Goal: Task Accomplishment & Management: Complete application form

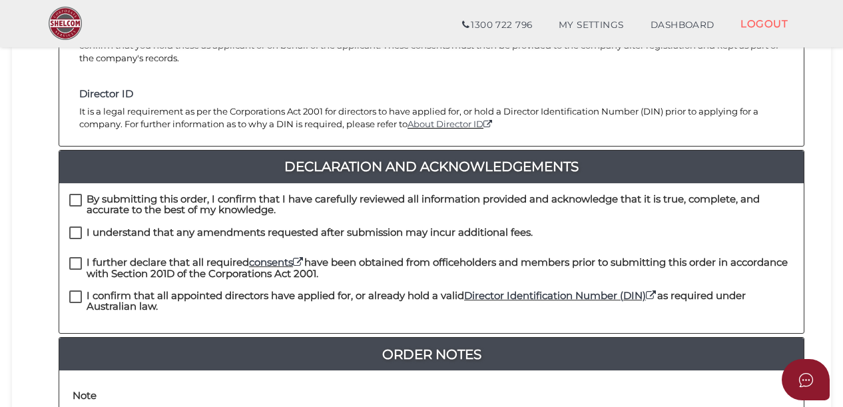
scroll to position [266, 0]
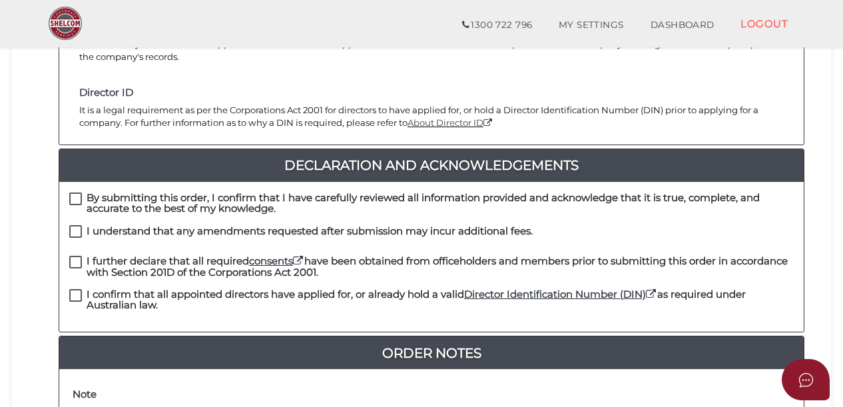
click at [79, 192] on label "By submitting this order, I confirm that I have carefully reviewed all informat…" at bounding box center [431, 200] width 724 height 17
checkbox input "true"
click at [77, 226] on label "I understand that any amendments requested after submission may incur additiona…" at bounding box center [300, 234] width 463 height 17
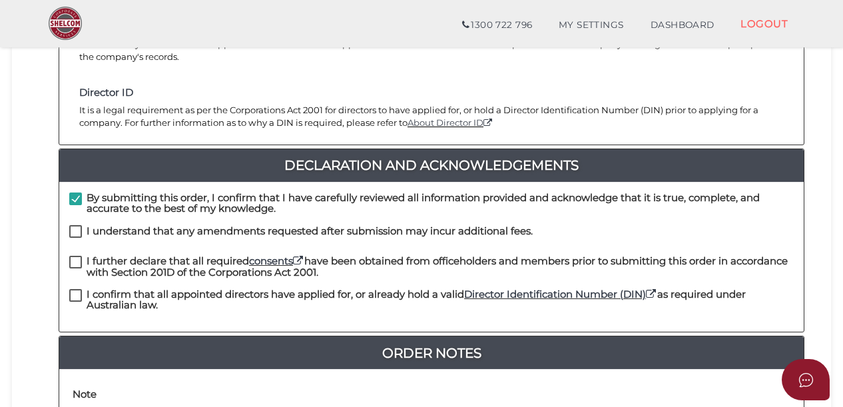
checkbox input "true"
click at [71, 256] on label "I further declare that all required consents have been obtained from officehold…" at bounding box center [431, 264] width 724 height 17
checkbox input "true"
click at [73, 289] on label "I confirm that all appointed directors have applied for, or already hold a vali…" at bounding box center [431, 297] width 724 height 17
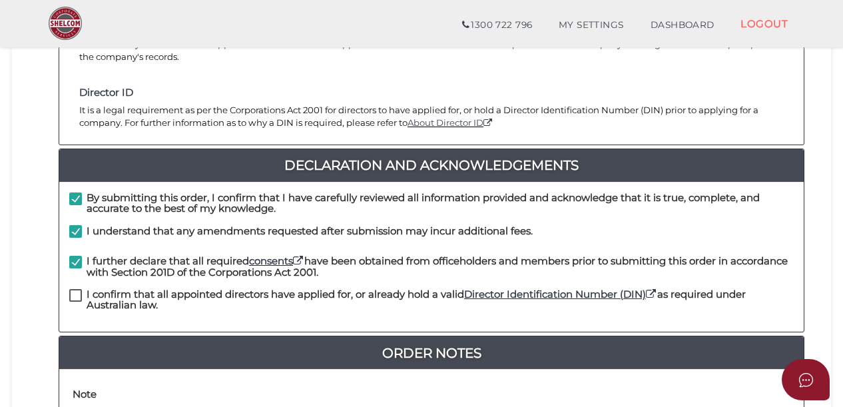
checkbox input "true"
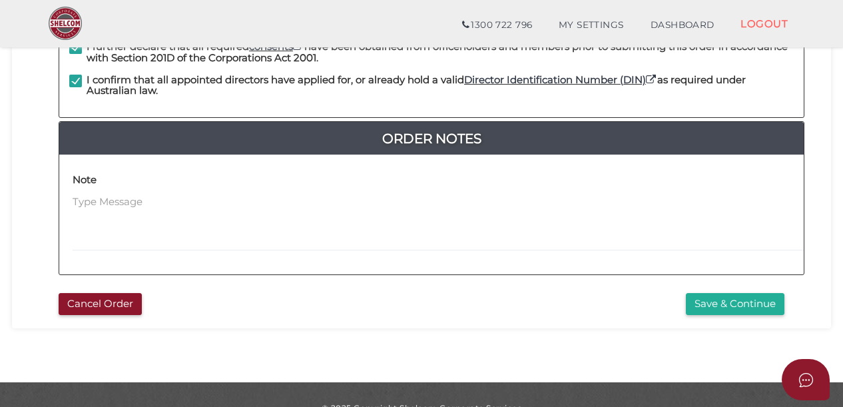
scroll to position [492, 0]
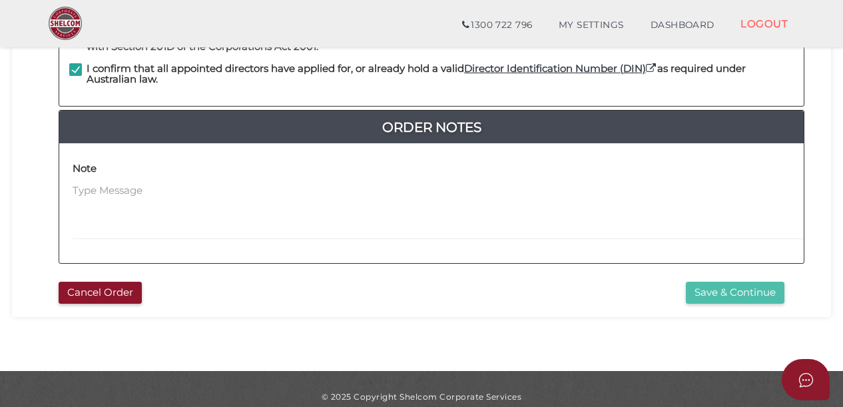
click at [721, 282] on button "Save & Continue" at bounding box center [735, 293] width 99 height 22
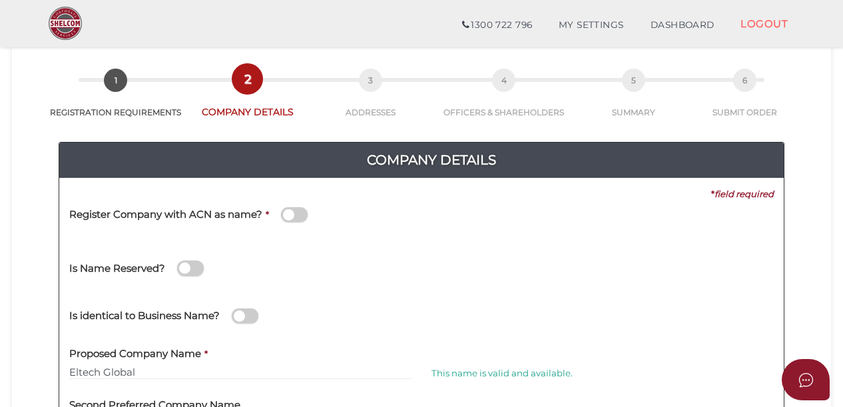
scroll to position [177, 0]
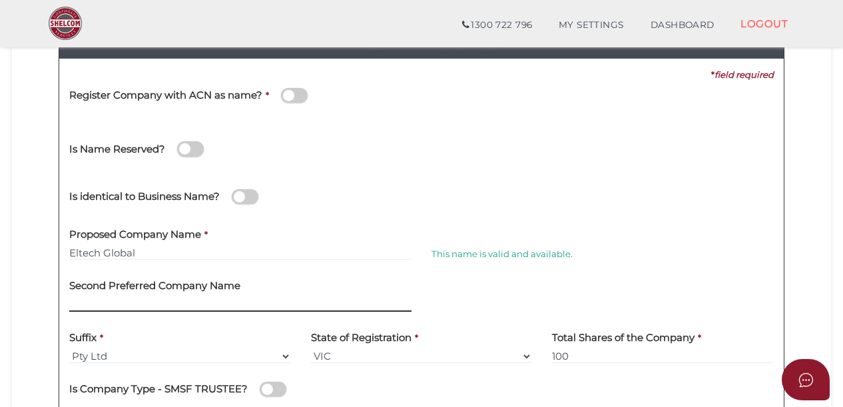
click at [110, 301] on input "text" at bounding box center [240, 304] width 342 height 15
click at [201, 301] on input "Eltech Australia" at bounding box center [240, 304] width 342 height 15
type input "Eltech Solutions"
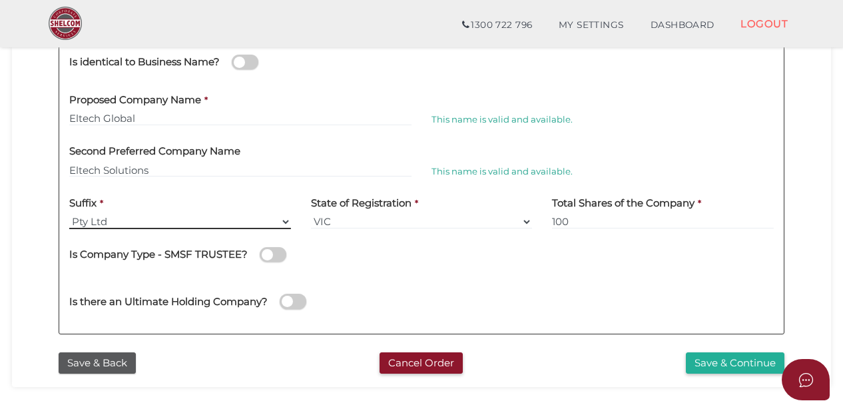
scroll to position [355, 0]
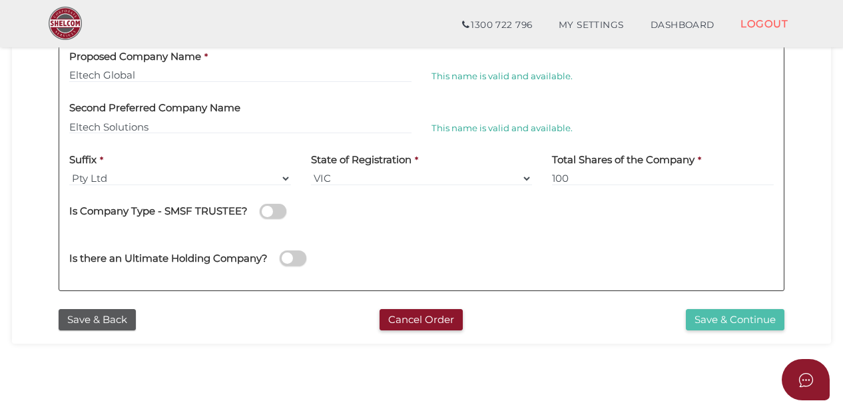
click at [735, 319] on button "Save & Continue" at bounding box center [735, 320] width 99 height 22
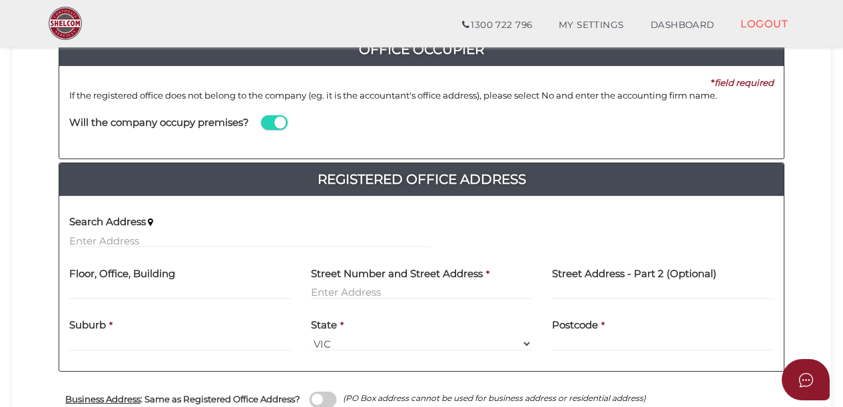
scroll to position [266, 0]
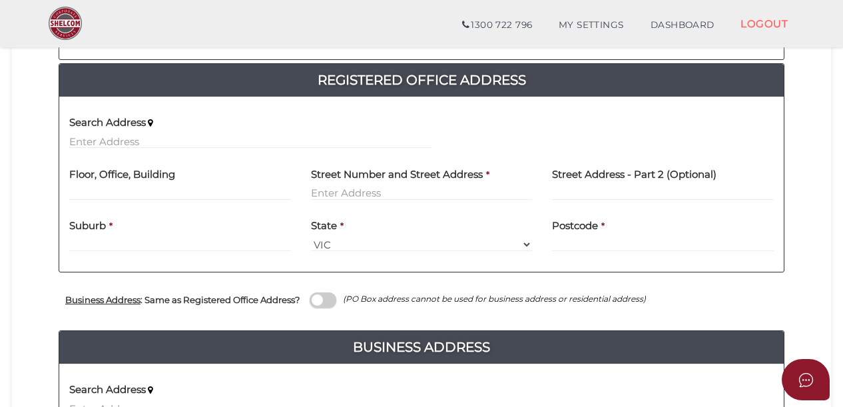
click at [118, 133] on div "Search Address" at bounding box center [250, 128] width 362 height 42
click at [132, 141] on input "text" at bounding box center [250, 141] width 362 height 15
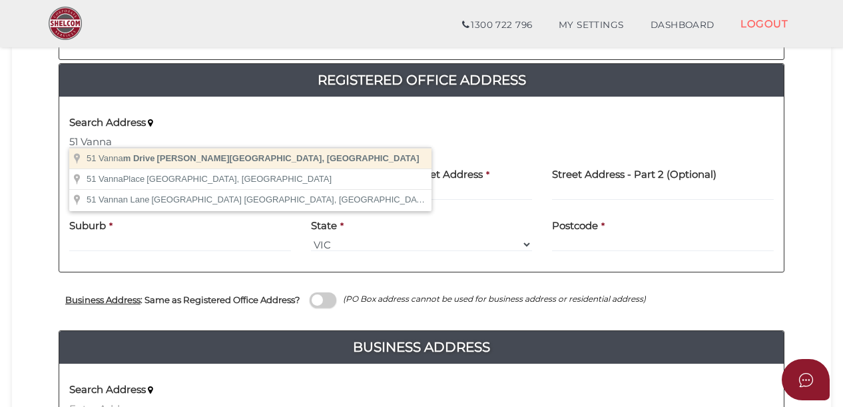
type input "51 Vannam Drive, Ashwood VIC, Australia"
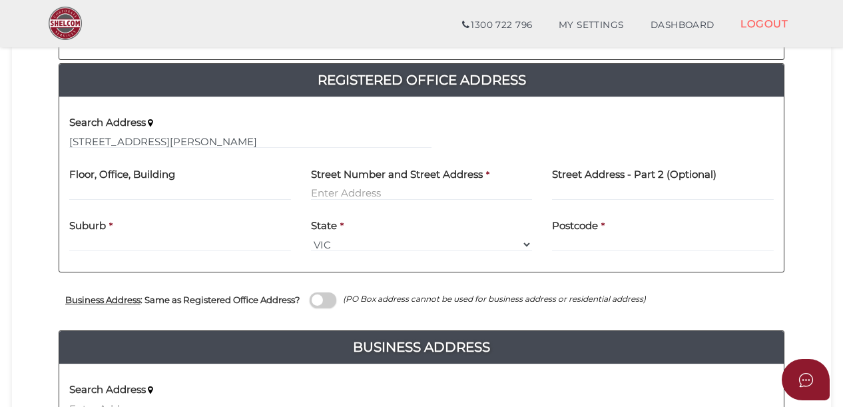
type input "[STREET_ADDRESS]"
type input "Ashwood"
select select "VIC"
type input "3147"
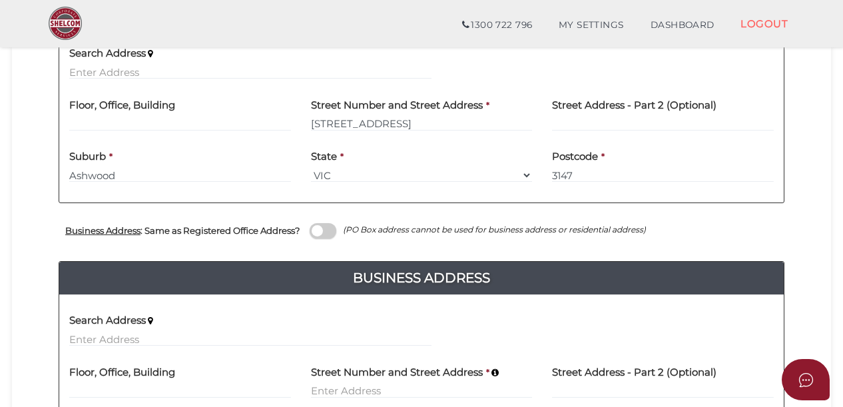
scroll to position [355, 0]
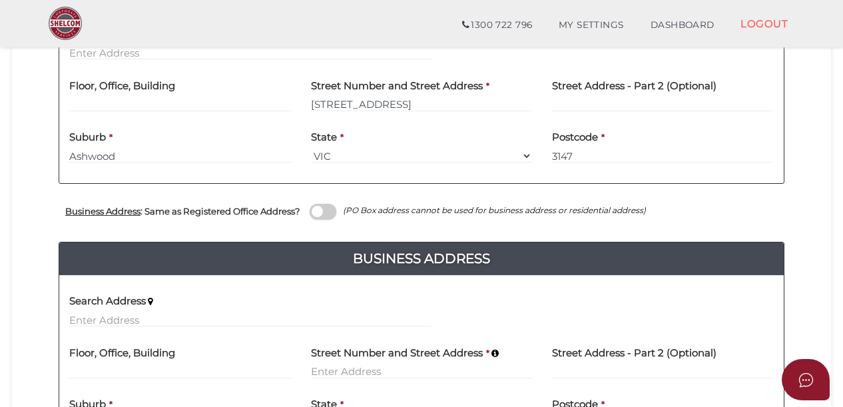
click at [331, 208] on span at bounding box center [322, 211] width 27 height 15
click at [0, 0] on input "checkbox" at bounding box center [0, 0] width 0 height 0
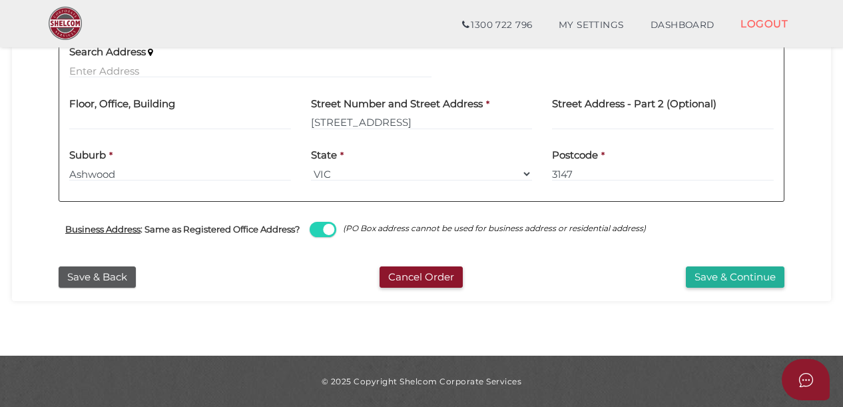
scroll to position [334, 0]
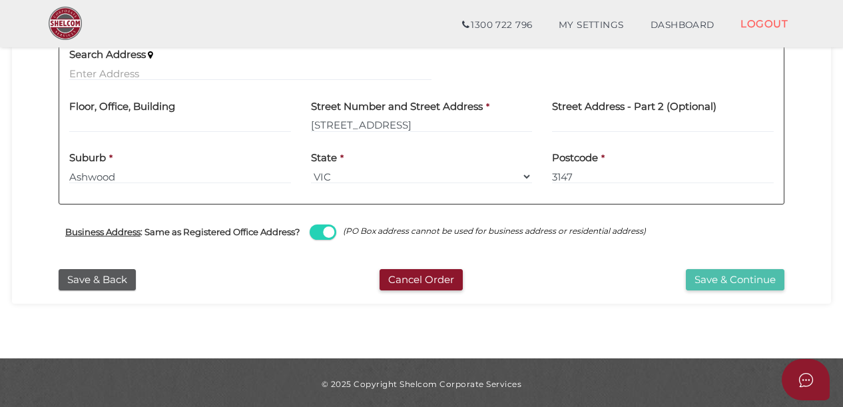
click at [749, 277] on button "Save & Continue" at bounding box center [735, 280] width 99 height 22
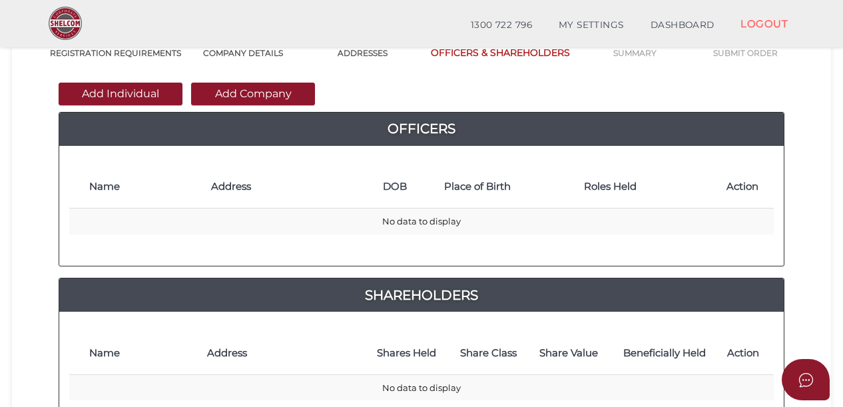
scroll to position [177, 0]
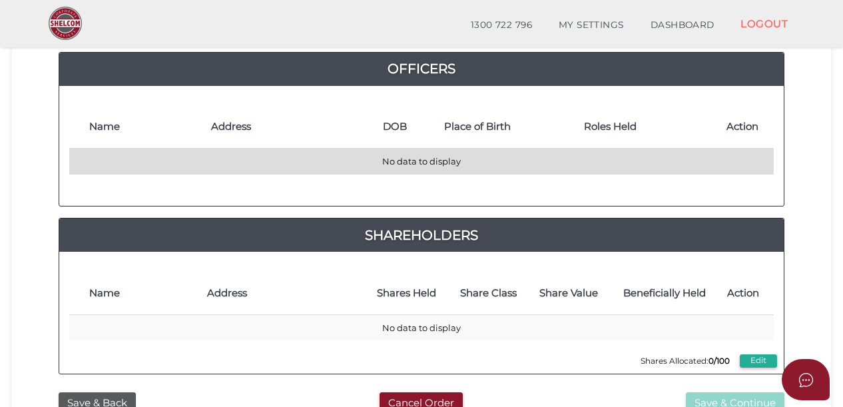
click at [118, 157] on td "No data to display" at bounding box center [421, 161] width 704 height 26
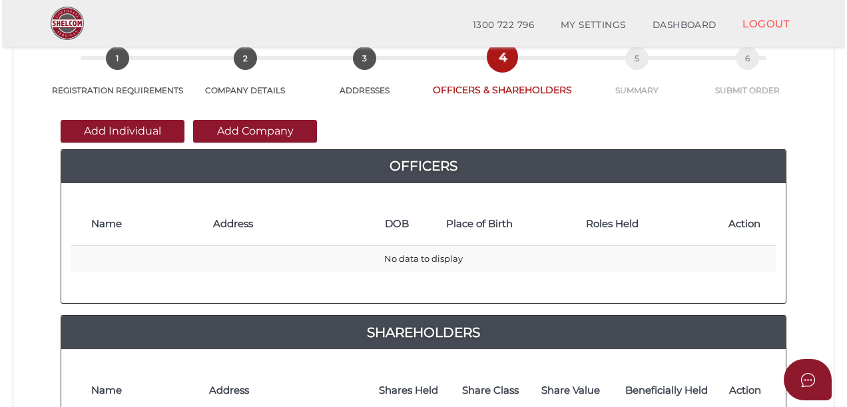
scroll to position [0, 0]
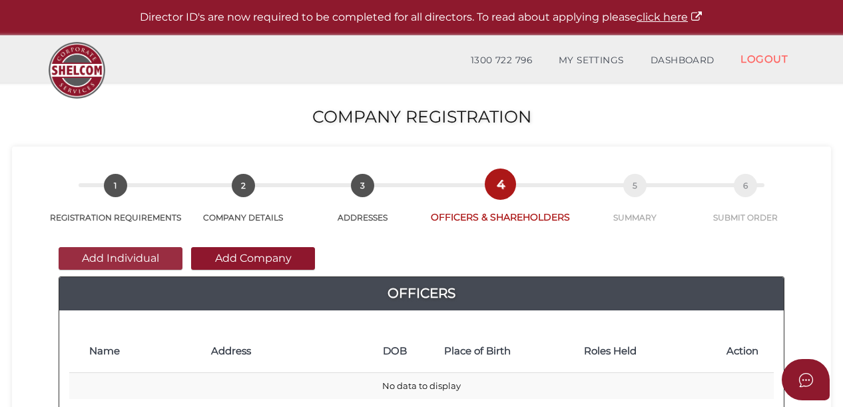
click at [121, 256] on button "Add Individual" at bounding box center [121, 258] width 124 height 23
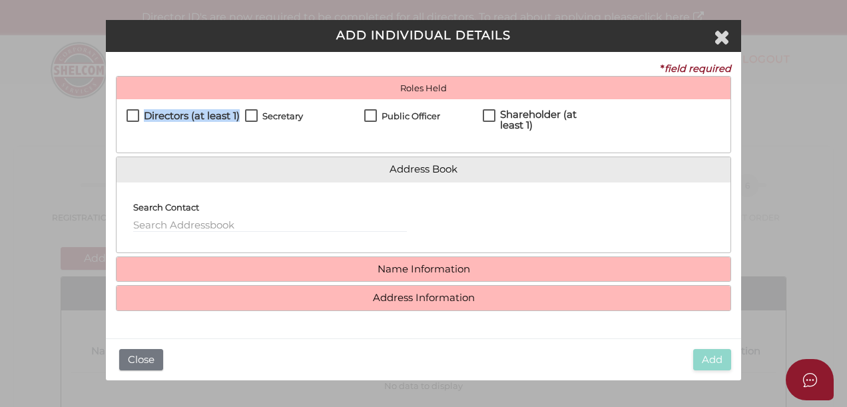
click at [132, 115] on label "Directors (at least 1)" at bounding box center [182, 118] width 113 height 17
click at [132, 117] on label "Directors (at least 1)" at bounding box center [182, 118] width 113 height 17
checkbox input "true"
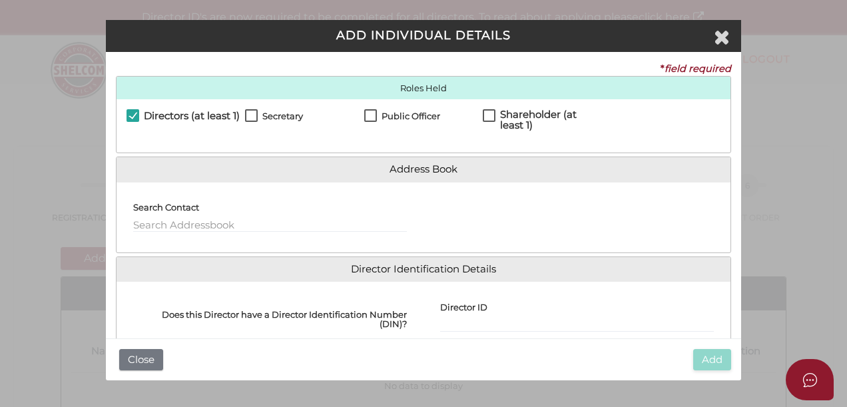
click at [253, 118] on label "Secretary" at bounding box center [274, 119] width 58 height 17
checkbox input "true"
click at [370, 111] on label "Public Officer" at bounding box center [402, 119] width 76 height 17
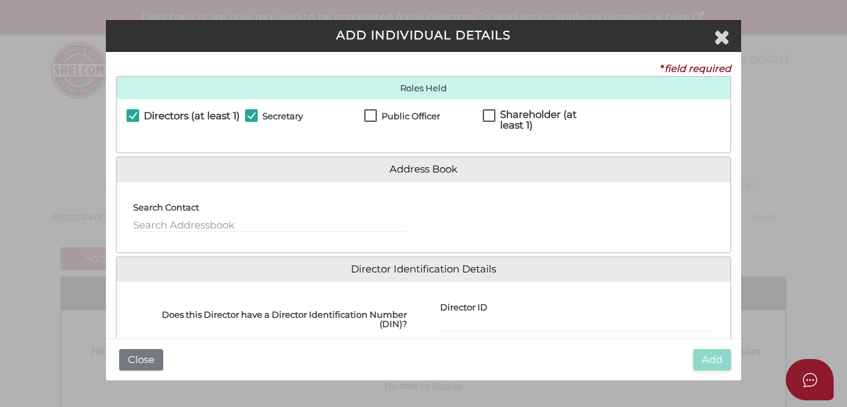
checkbox input "true"
click at [491, 115] on label "Shareholder (at least 1)" at bounding box center [542, 117] width 118 height 17
checkbox input "true"
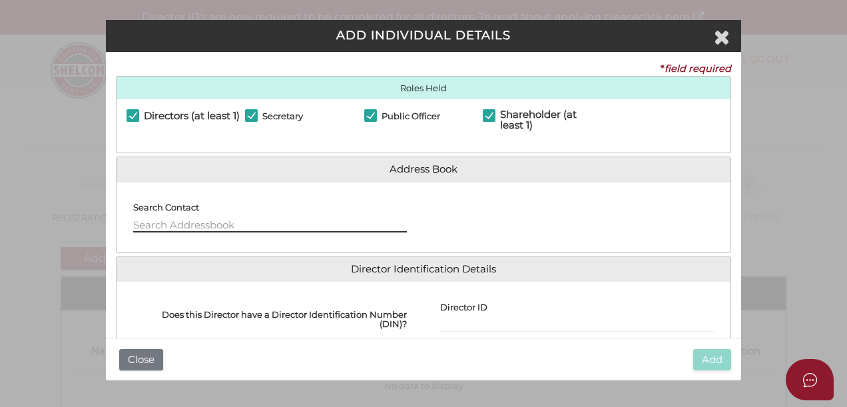
click at [174, 222] on input "text" at bounding box center [270, 225] width 274 height 15
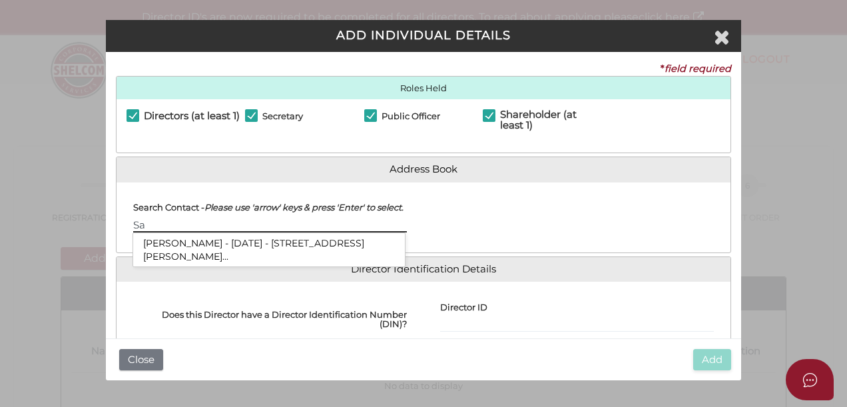
type input "S"
type input "c"
type input "W"
type input "C"
type input "S"
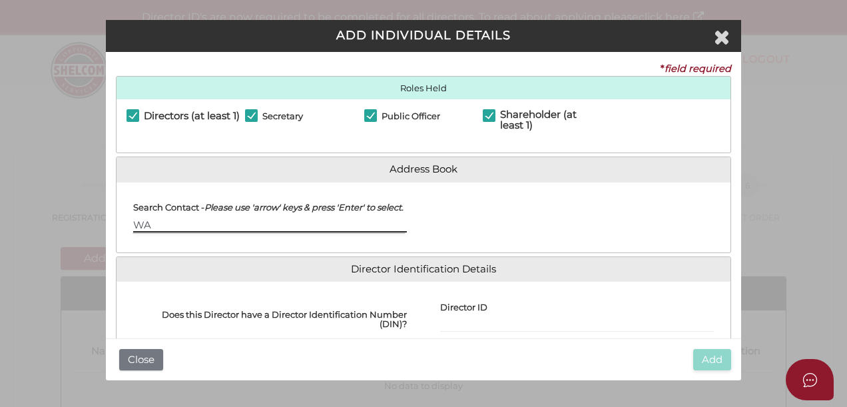
type input "W"
type input "D"
drag, startPoint x: 211, startPoint y: 231, endPoint x: 109, endPoint y: 212, distance: 103.5
click at [109, 212] on div "* field required Roles Held Directors (at least 1) Secretary Public Officer Mem…" at bounding box center [423, 195] width 635 height 286
type input "W"
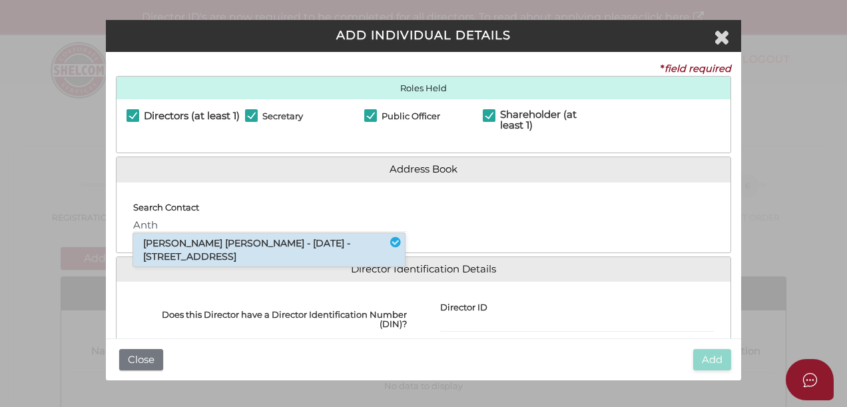
click at [193, 237] on li "Anthony John Robinson - 09/07/1958 - 51 Vannam Drive, Ashwood, VIC, 3147" at bounding box center [269, 249] width 272 height 33
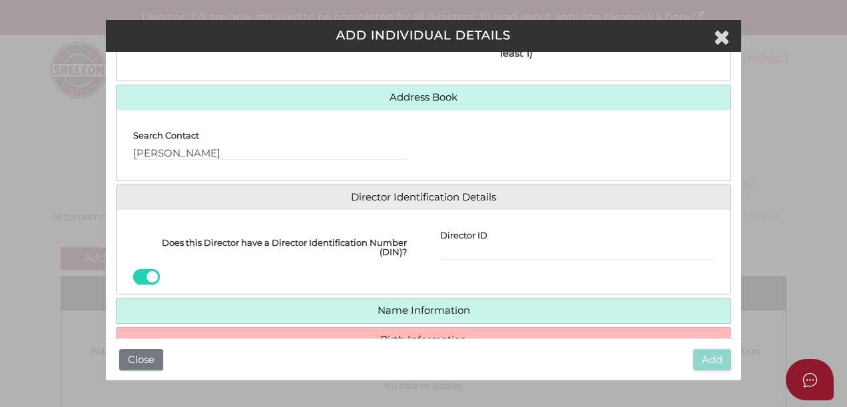
scroll to position [89, 0]
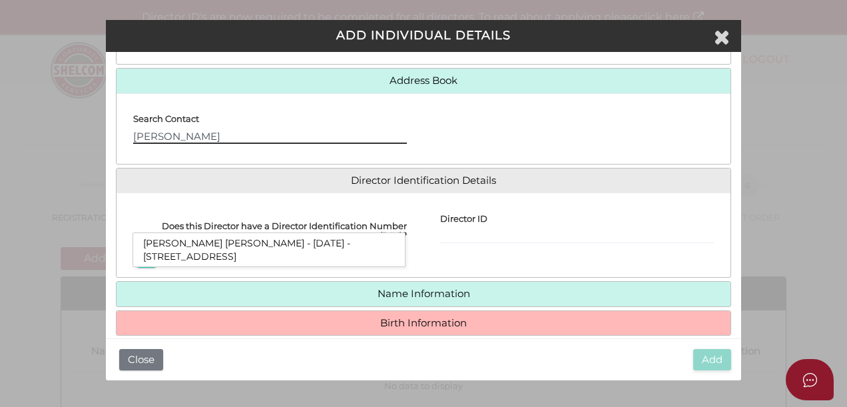
click at [213, 136] on input "Anthony" at bounding box center [270, 136] width 274 height 15
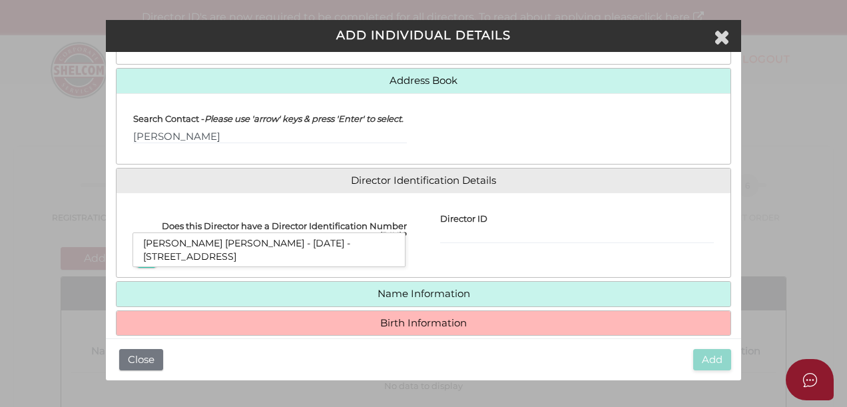
click at [232, 244] on li "Anthony John Robinson - 09/07/1958 - 51 Vannam Drive, Ashwood, VIC, 3147" at bounding box center [269, 249] width 272 height 33
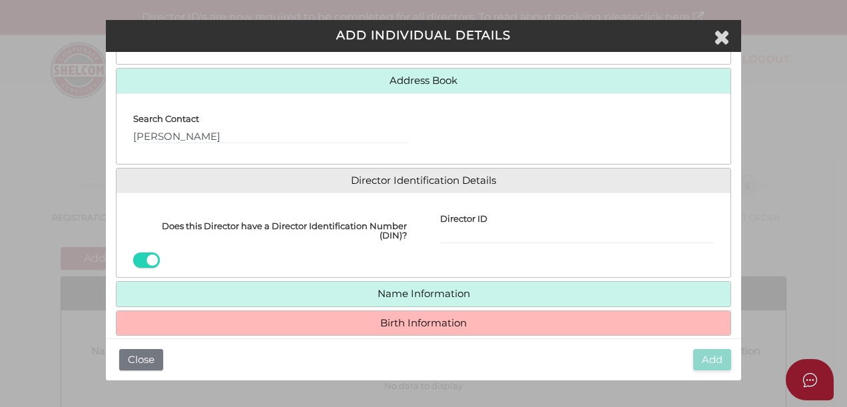
scroll to position [0, 0]
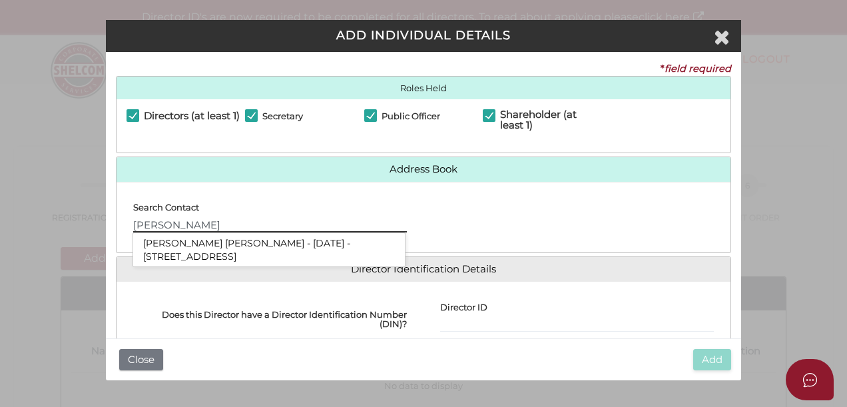
click at [211, 226] on input "Anthony" at bounding box center [270, 225] width 274 height 15
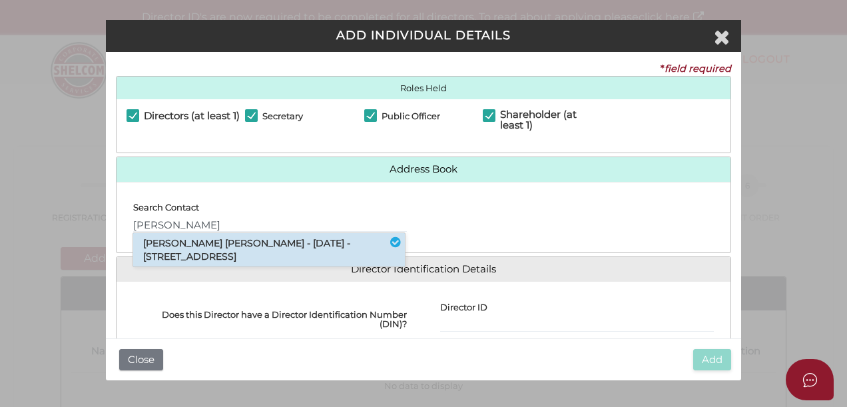
click at [204, 254] on li "Anthony John Robinson - 09/07/1958 - 51 Vannam Drive, Ashwood, VIC, 3147" at bounding box center [269, 249] width 272 height 33
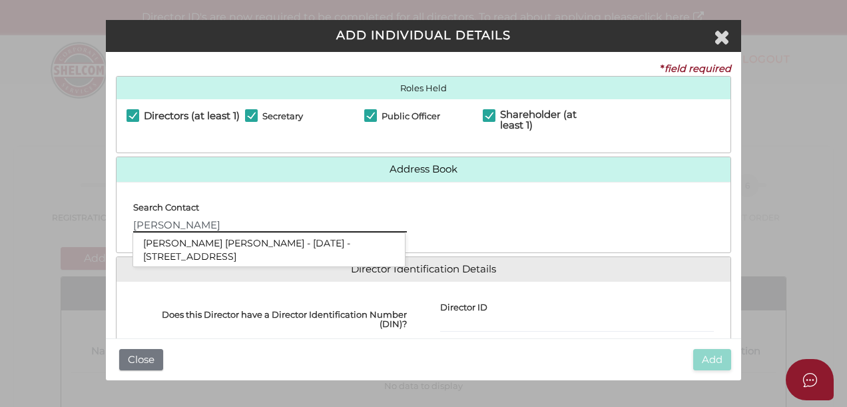
click at [200, 224] on input "Anthony" at bounding box center [270, 225] width 274 height 15
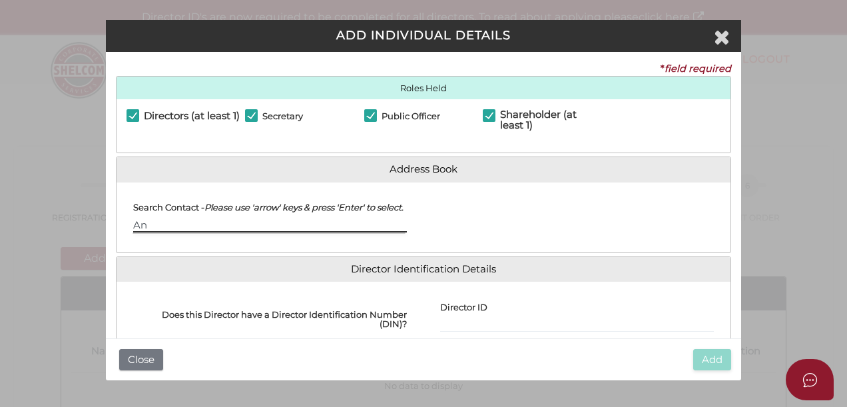
type input "A"
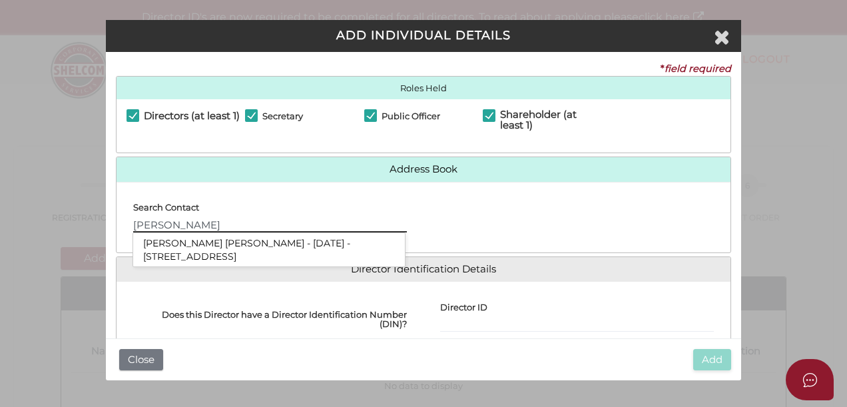
click at [210, 225] on input "Anthony" at bounding box center [270, 225] width 274 height 15
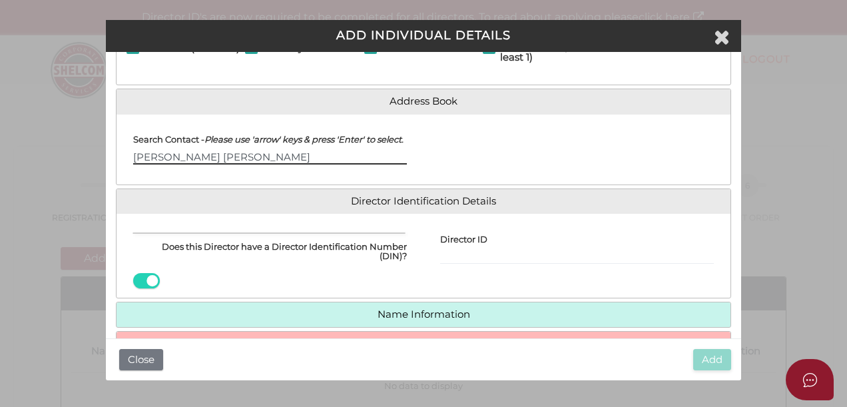
scroll to position [89, 0]
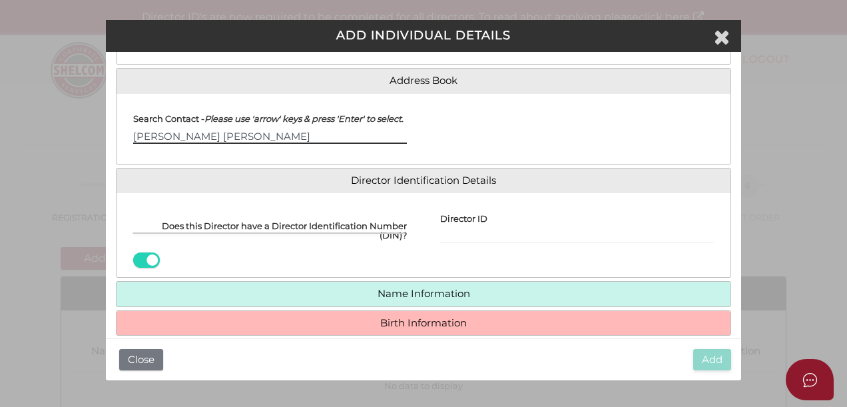
type input "Anthony John Robinson"
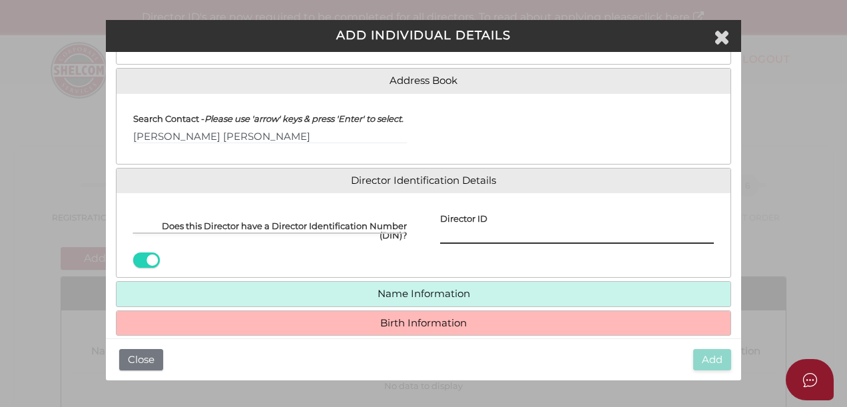
click at [459, 238] on input "Director ID" at bounding box center [577, 236] width 274 height 15
click at [498, 234] on input "Director ID" at bounding box center [577, 236] width 274 height 15
click at [478, 236] on input "Director ID" at bounding box center [577, 236] width 274 height 15
click at [451, 234] on input "Director ID" at bounding box center [577, 236] width 274 height 15
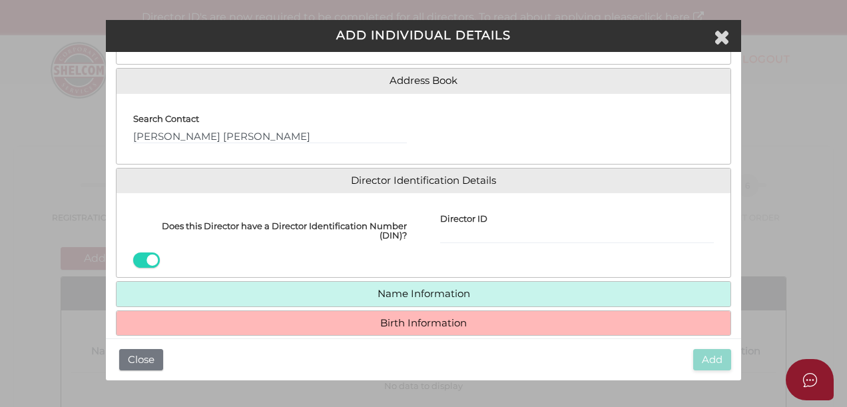
click at [462, 225] on label "Director ID" at bounding box center [463, 215] width 47 height 25
click at [462, 229] on input "Director ID" at bounding box center [577, 236] width 274 height 15
click at [463, 229] on input "Director ID" at bounding box center [577, 236] width 274 height 15
click at [487, 231] on input "Director ID" at bounding box center [577, 236] width 274 height 15
type input "036273750382944"
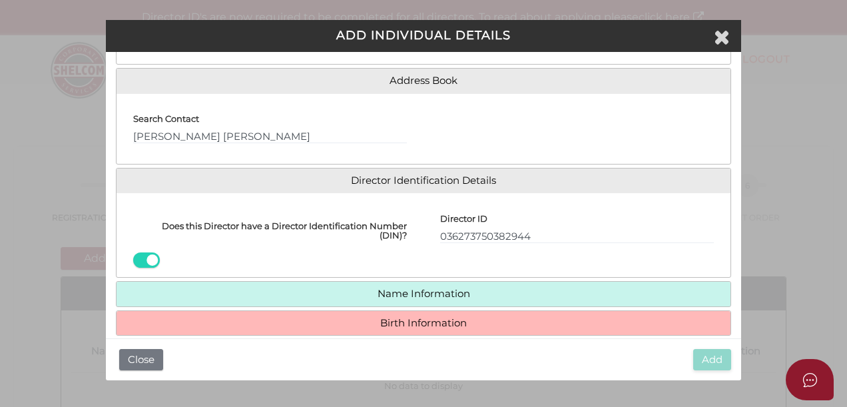
click at [518, 284] on h4 "Name Information" at bounding box center [423, 294] width 614 height 25
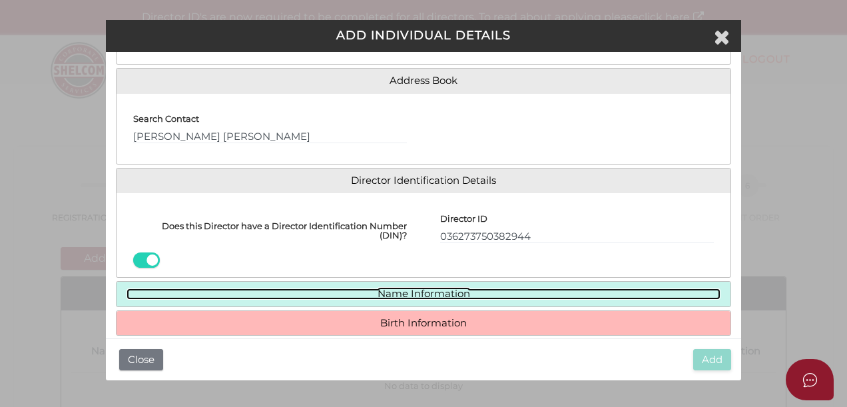
click at [398, 288] on link "Name Information" at bounding box center [423, 293] width 594 height 11
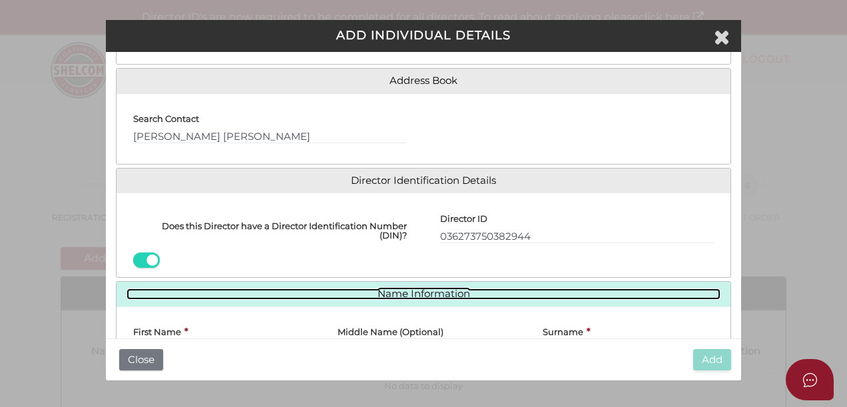
scroll to position [232, 0]
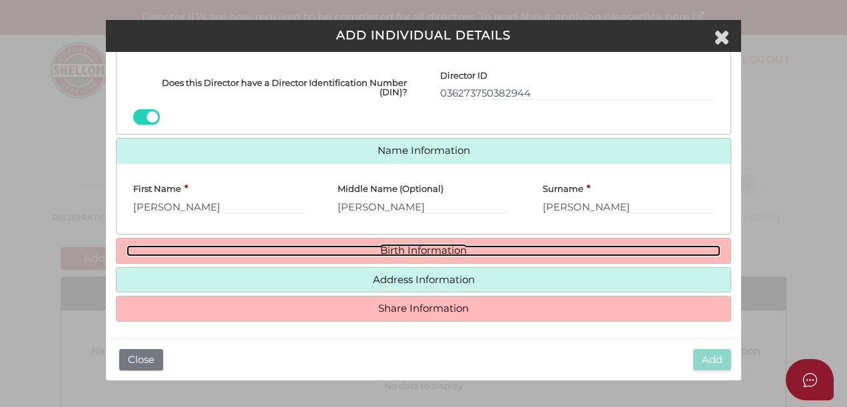
click at [428, 245] on link "Birth Information" at bounding box center [423, 250] width 594 height 11
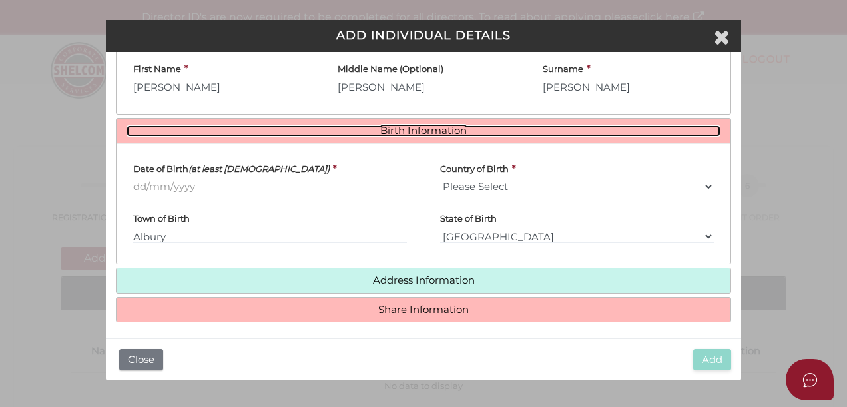
scroll to position [353, 0]
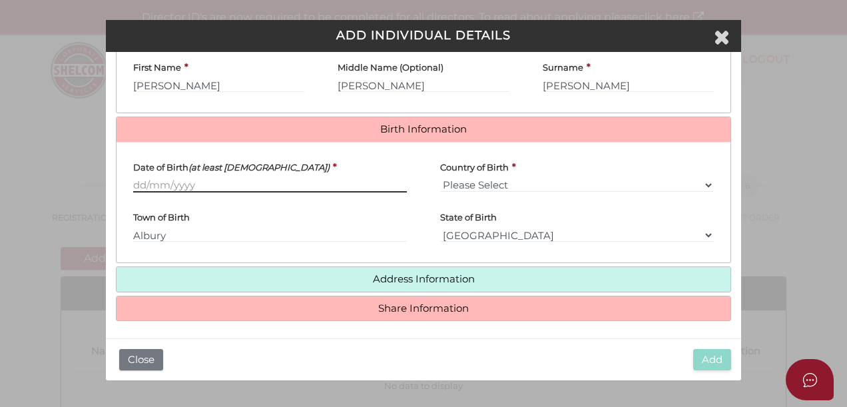
click at [186, 184] on input "Date of Birth (at least 18 years old)" at bounding box center [270, 185] width 274 height 15
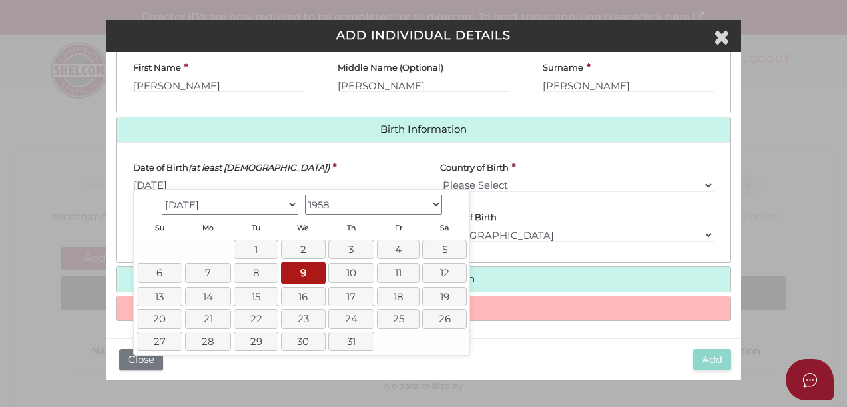
type input "[DATE]"
click at [606, 192] on div "Country of Birth * Please Select v Australia Afghanistan Albania Algeria Americ…" at bounding box center [576, 177] width 307 height 50
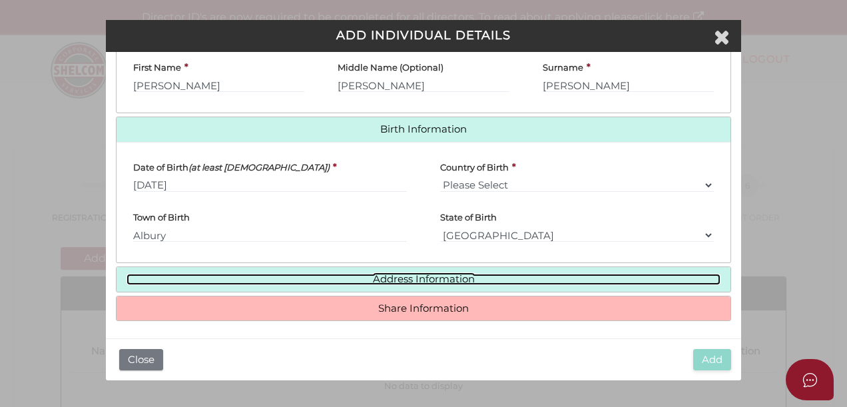
click at [433, 275] on link "Address Information" at bounding box center [423, 279] width 594 height 11
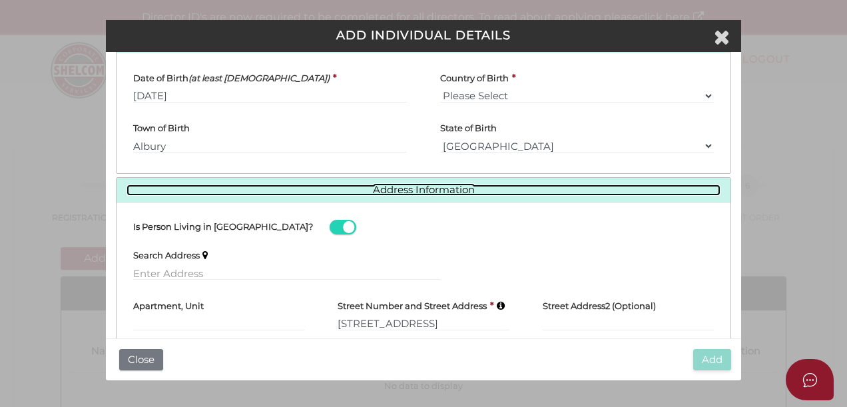
scroll to position [550, 0]
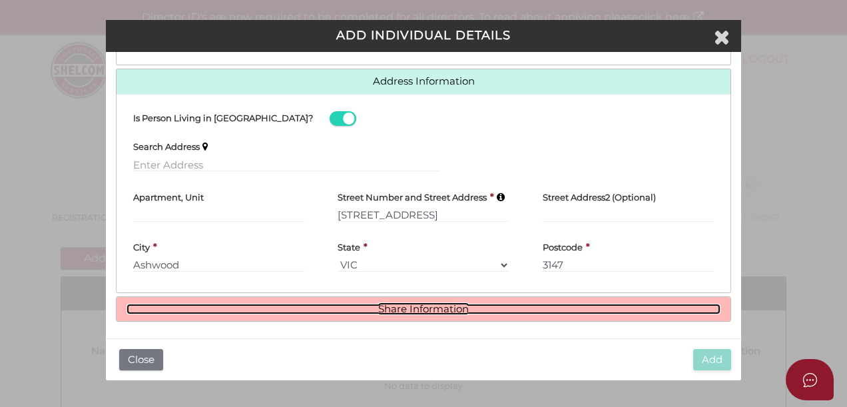
click at [429, 303] on link "Share Information" at bounding box center [423, 308] width 594 height 11
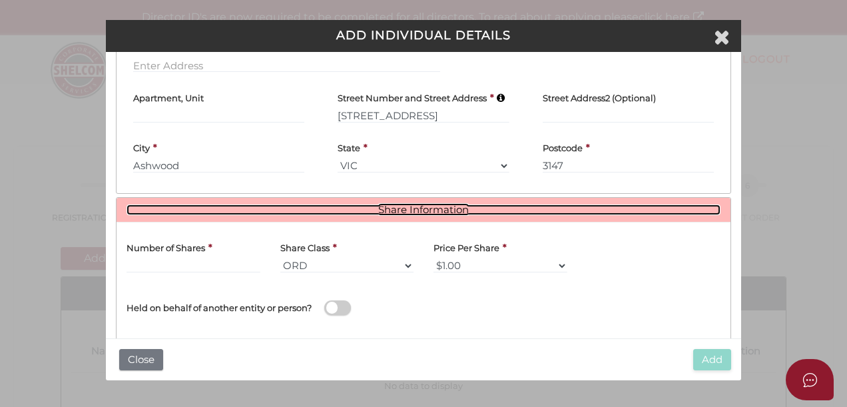
scroll to position [709, 0]
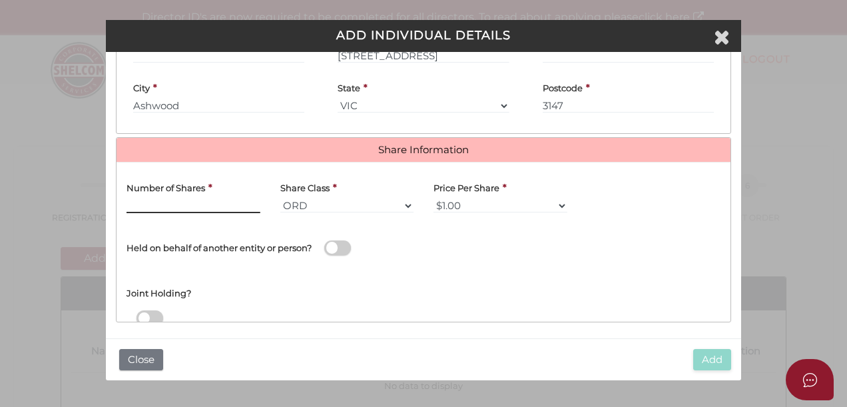
click at [208, 198] on input "text" at bounding box center [193, 205] width 134 height 15
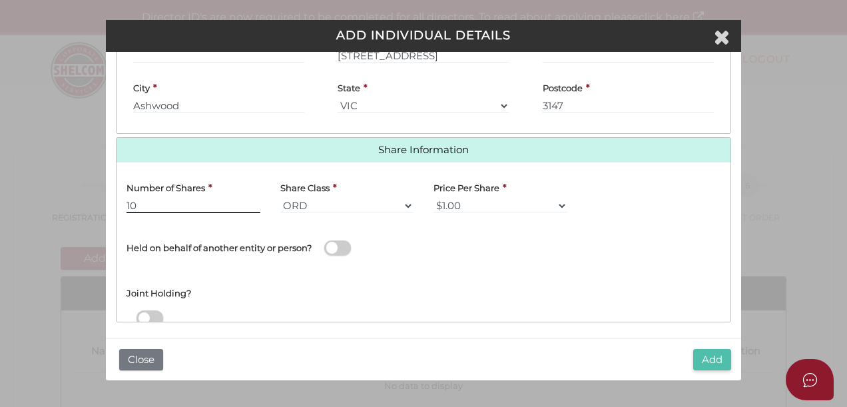
type input "10"
click at [719, 361] on button "Add" at bounding box center [712, 360] width 38 height 22
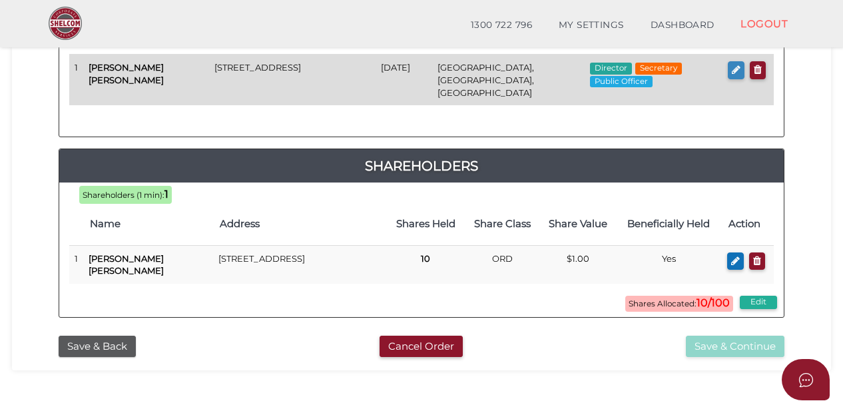
scroll to position [89, 0]
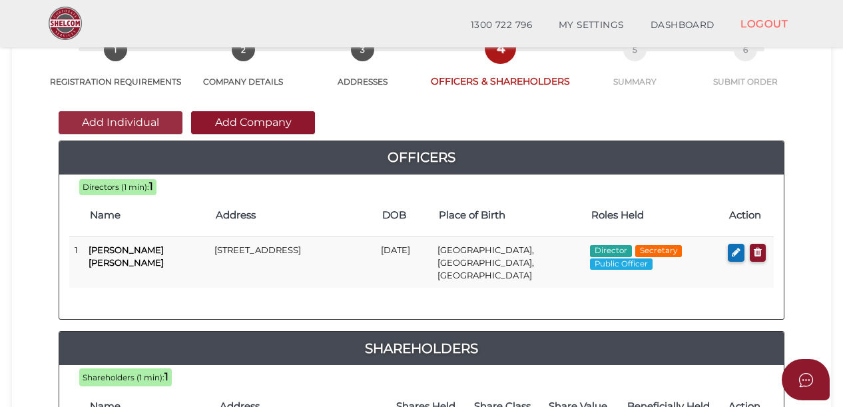
click at [101, 122] on button "Add Individual" at bounding box center [121, 122] width 124 height 23
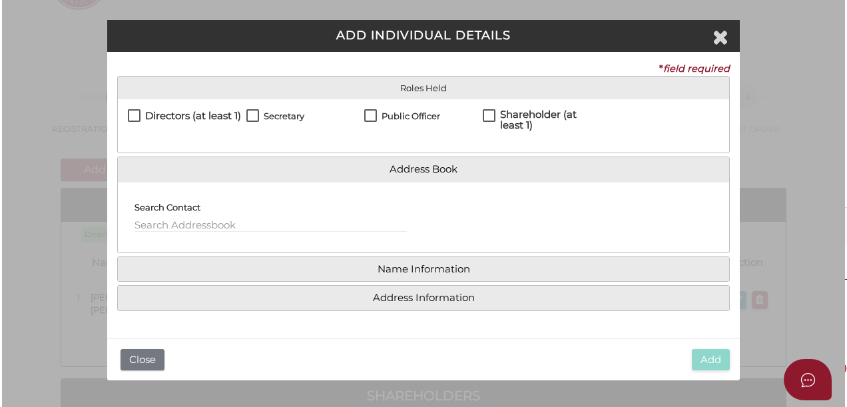
scroll to position [0, 0]
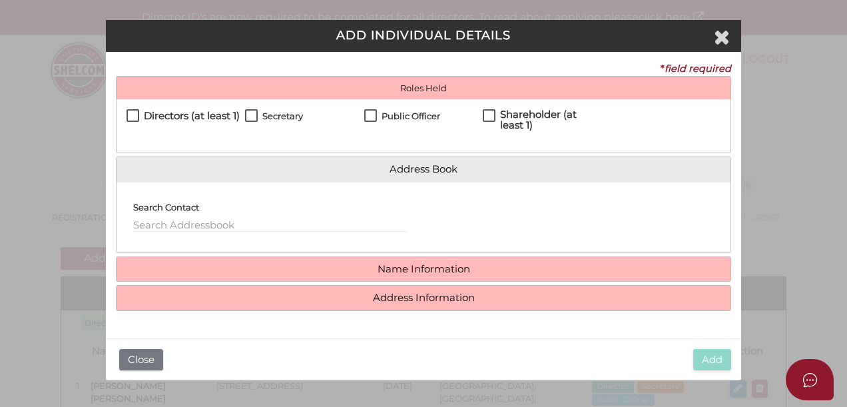
click at [134, 117] on label "Directors (at least 1)" at bounding box center [182, 118] width 113 height 17
checkbox input "true"
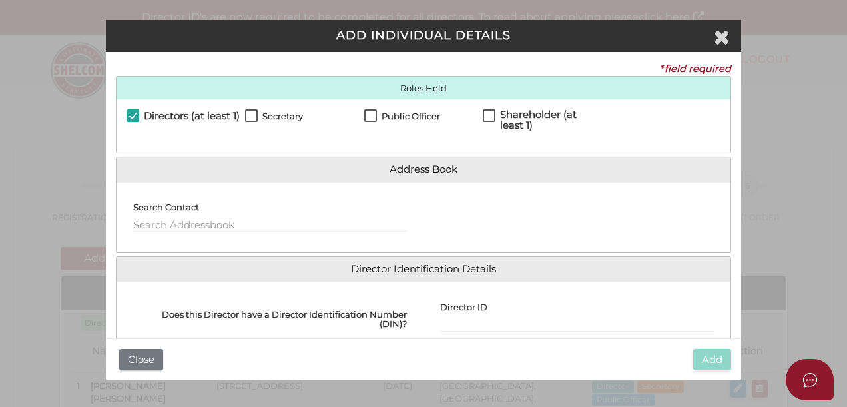
click at [248, 111] on label "Secretary" at bounding box center [274, 119] width 58 height 17
checkbox input "true"
click at [368, 112] on label "Public Officer" at bounding box center [402, 119] width 76 height 17
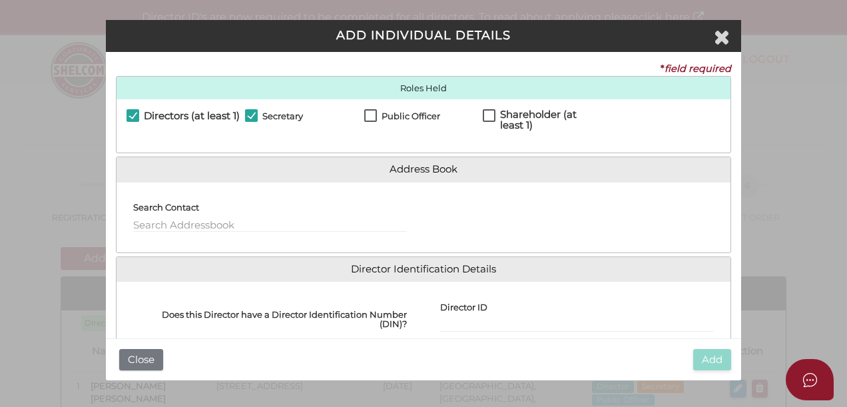
checkbox input "true"
click at [489, 110] on label "Shareholder (at least 1)" at bounding box center [542, 117] width 118 height 17
checkbox input "true"
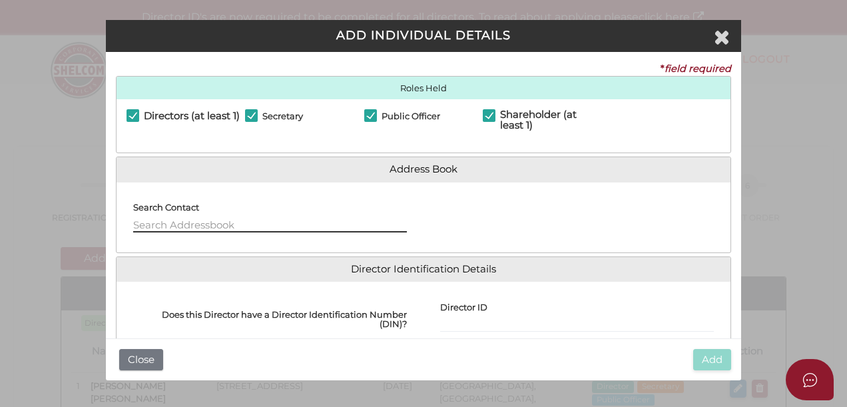
click at [169, 220] on input "text" at bounding box center [270, 225] width 274 height 15
click at [230, 220] on input "text" at bounding box center [270, 225] width 274 height 15
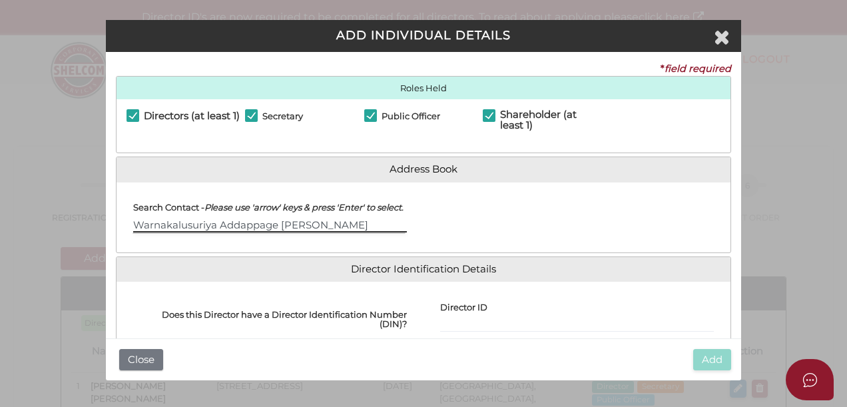
scroll to position [0, 21]
type input "Warnakalusuriya Addappage Sajeevani Cathleen Fernando"
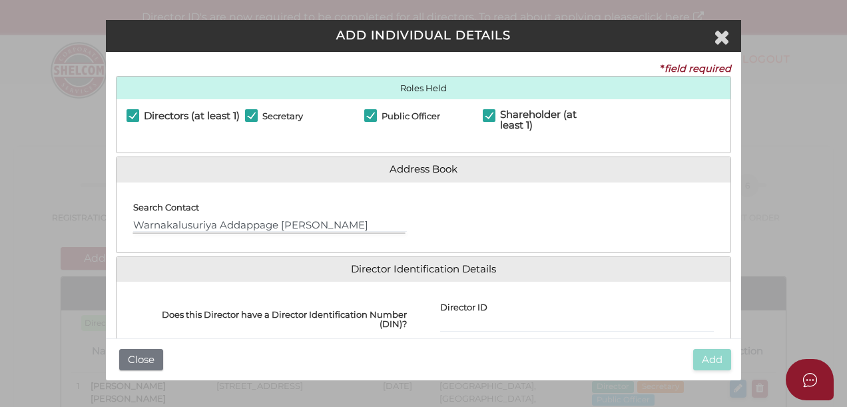
scroll to position [0, 0]
click at [377, 323] on h4 "Does this Director have a Director Identification Number (DIN)?" at bounding box center [270, 318] width 274 height 19
click at [0, 0] on input "checkbox" at bounding box center [0, 0] width 0 height 0
click at [377, 311] on h4 "Does this Director have a Director Identification Number (DIN)?" at bounding box center [270, 318] width 274 height 19
click at [0, 0] on input "checkbox" at bounding box center [0, 0] width 0 height 0
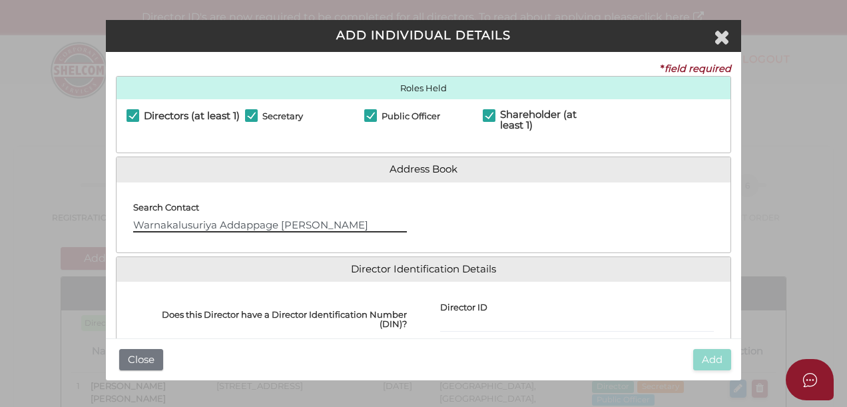
click at [379, 226] on input "Warnakalusuriya Addappage Sajeevani Cathleen Fernando" at bounding box center [270, 225] width 274 height 15
click at [370, 323] on h4 "Does this Director have a Director Identification Number (DIN)?" at bounding box center [270, 318] width 274 height 19
click at [0, 0] on input "checkbox" at bounding box center [0, 0] width 0 height 0
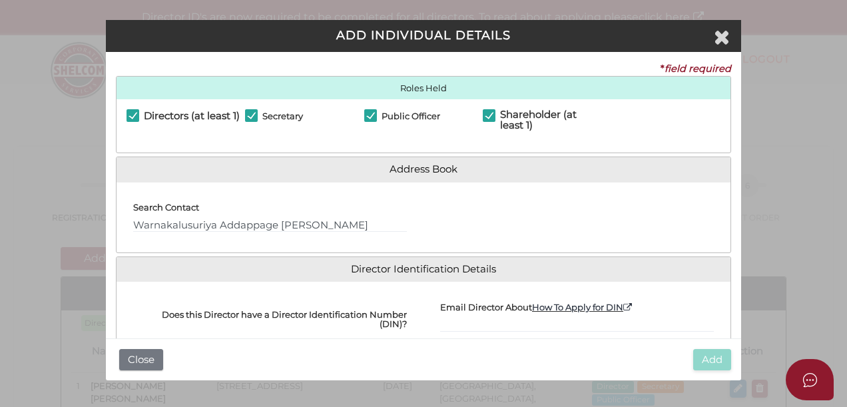
click at [372, 316] on h4 "Does this Director have a Director Identification Number (DIN)?" at bounding box center [270, 318] width 274 height 19
click at [0, 0] on input "checkbox" at bounding box center [0, 0] width 0 height 0
click at [372, 316] on h4 "Does this Director have a Director Identification Number (DIN)?" at bounding box center [270, 318] width 274 height 19
click at [0, 0] on input "checkbox" at bounding box center [0, 0] width 0 height 0
click at [462, 230] on div at bounding box center [576, 217] width 307 height 50
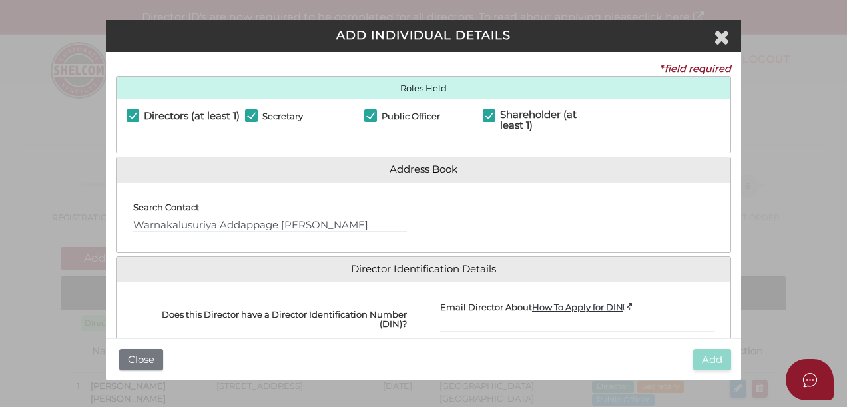
click at [439, 215] on div at bounding box center [576, 217] width 307 height 50
click at [473, 317] on input "Email Director About How To Apply for DIN" at bounding box center [577, 324] width 274 height 15
type input "036520660562053"
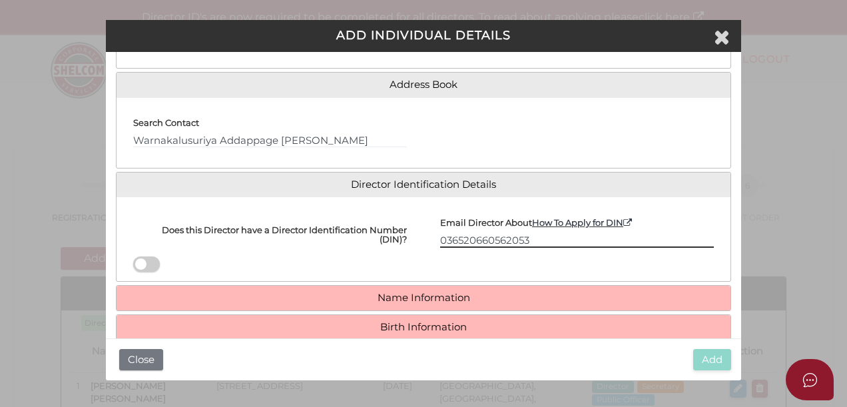
scroll to position [161, 0]
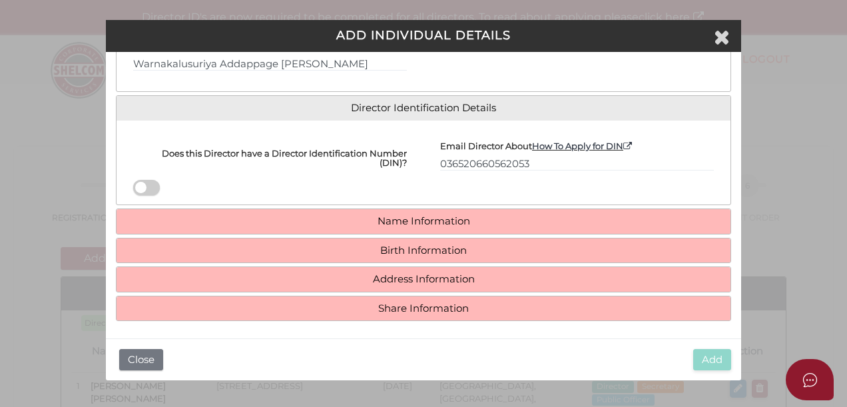
click at [146, 180] on span at bounding box center [146, 187] width 27 height 15
click at [0, 0] on input "checkbox" at bounding box center [0, 0] width 0 height 0
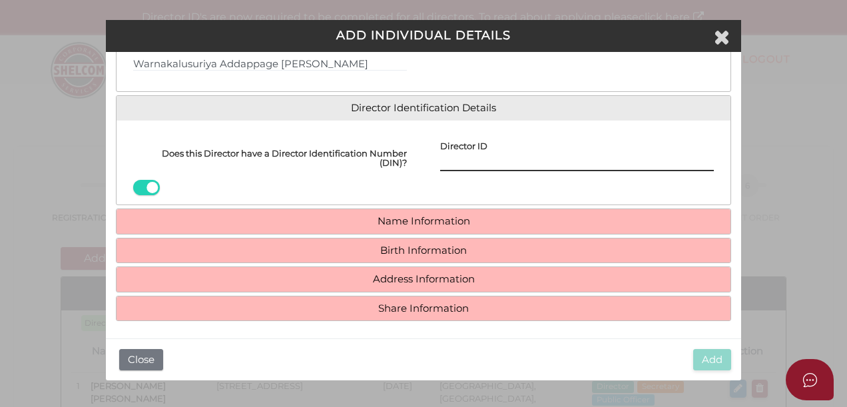
click at [483, 162] on input "Director ID" at bounding box center [577, 163] width 274 height 15
click at [470, 161] on input "Director ID" at bounding box center [577, 163] width 274 height 15
type input "0"
type input "036520660562053"
click at [527, 209] on h4 "Name Information" at bounding box center [423, 221] width 614 height 25
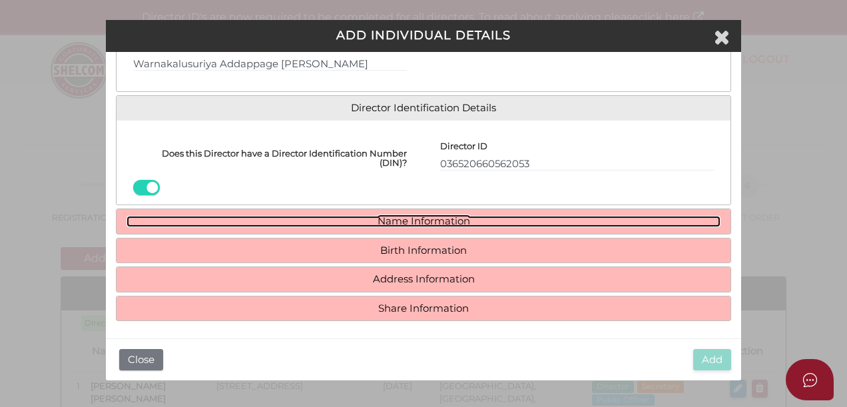
click at [473, 218] on link "Name Information" at bounding box center [423, 221] width 594 height 11
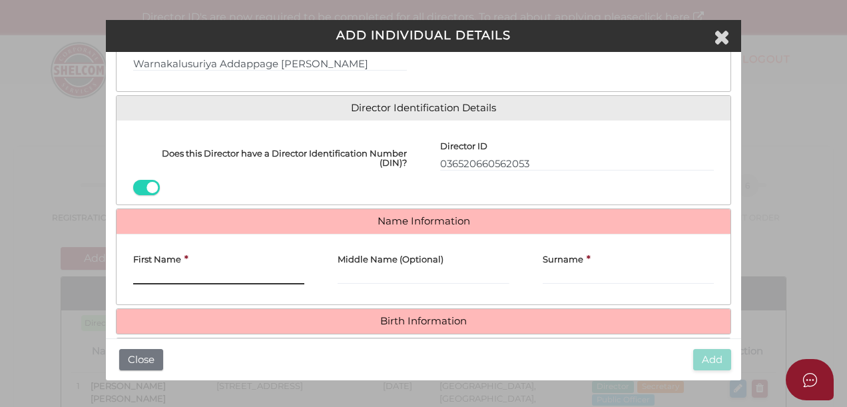
click at [225, 270] on input "First Name" at bounding box center [218, 277] width 171 height 15
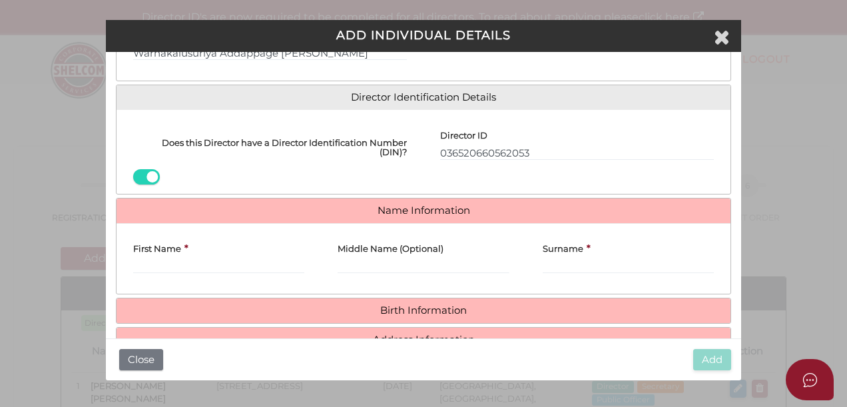
scroll to position [177, 0]
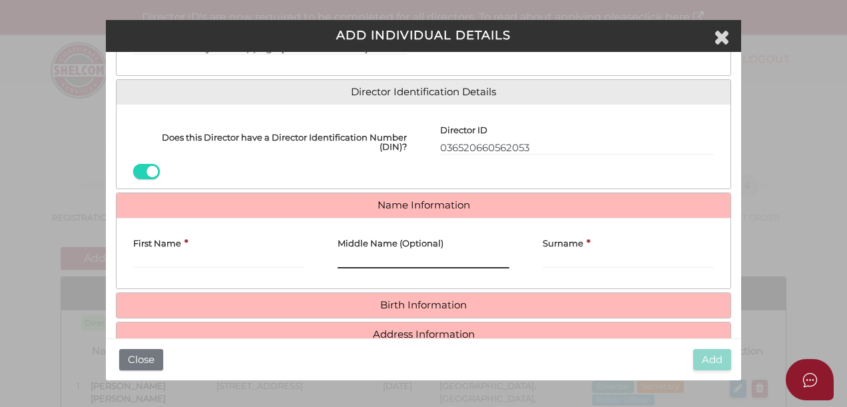
click at [353, 254] on input "Middle Name (Optional)" at bounding box center [422, 261] width 171 height 15
click at [172, 254] on input "First Name" at bounding box center [218, 261] width 171 height 15
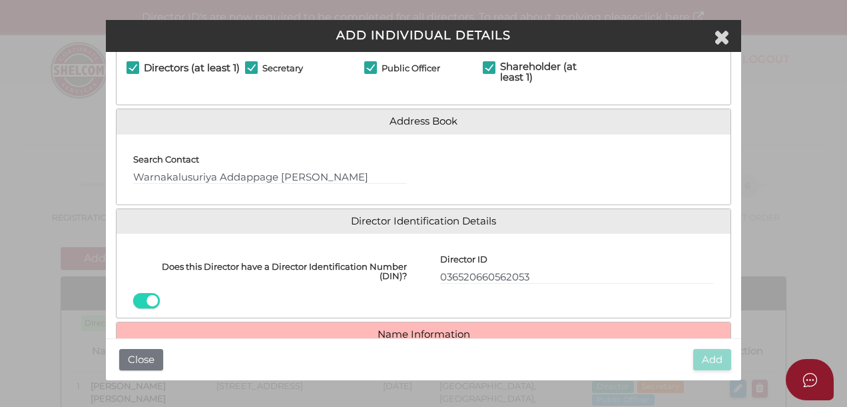
scroll to position [0, 0]
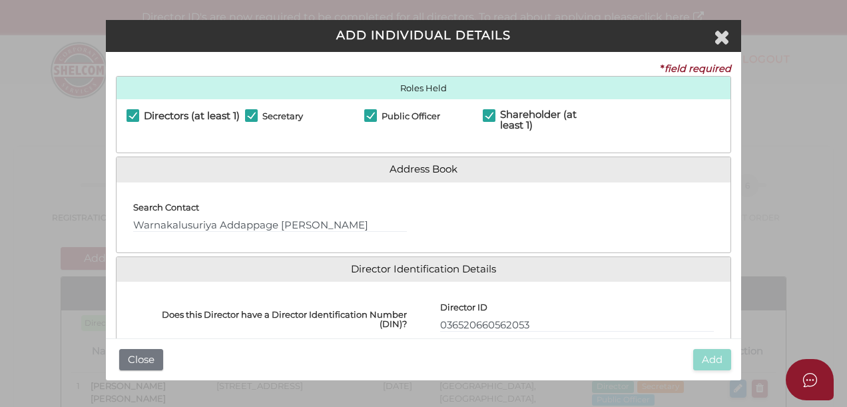
click at [543, 211] on div at bounding box center [576, 217] width 307 height 50
drag, startPoint x: 280, startPoint y: 220, endPoint x: 415, endPoint y: 241, distance: 136.8
click at [415, 241] on div "Search Contact Warnakalusuriya Addappage Sajeevani Cathleen Fernando" at bounding box center [269, 217] width 307 height 50
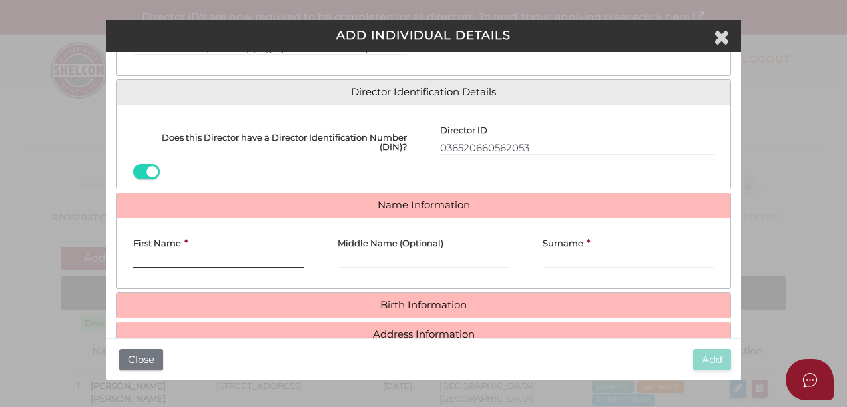
scroll to position [0, 0]
click at [160, 256] on input "First Name" at bounding box center [218, 261] width 171 height 15
paste input "Sajeevani Cathleen F"
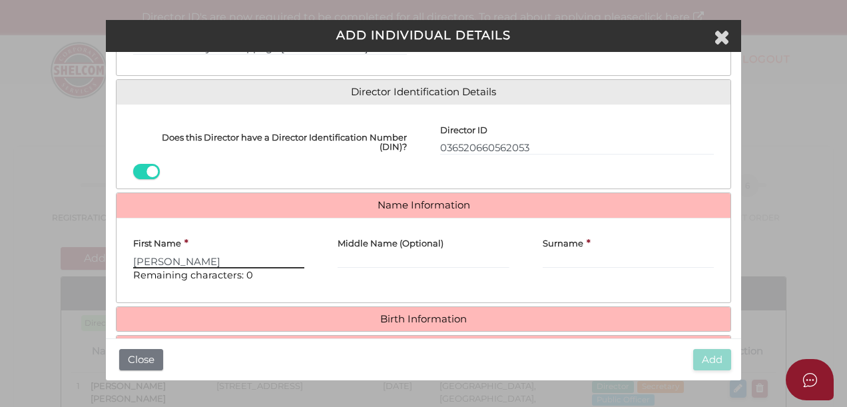
drag, startPoint x: 182, startPoint y: 256, endPoint x: 244, endPoint y: 257, distance: 61.2
click at [244, 257] on input "Sajeevani Cathleen F" at bounding box center [218, 261] width 171 height 15
type input "Sajeevani"
click at [385, 258] on input "Middle Name (Optional)" at bounding box center [422, 261] width 171 height 15
paste input "Cathleen F"
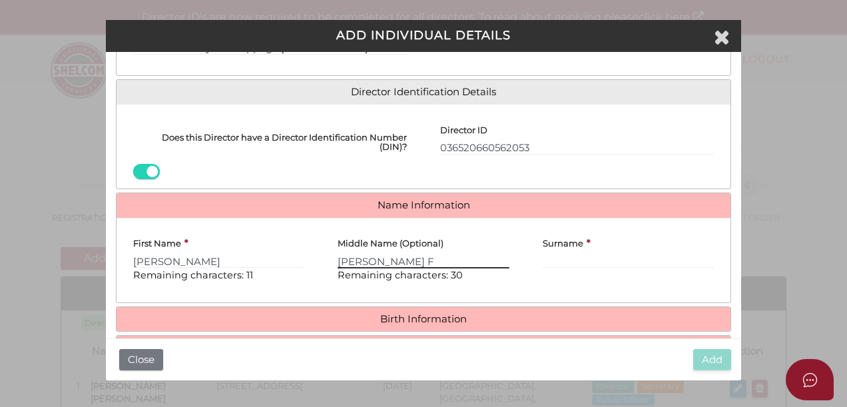
click at [405, 257] on input "Cathleen F" at bounding box center [422, 261] width 171 height 15
type input "Cathleen"
click at [568, 267] on div "Surname *" at bounding box center [628, 260] width 204 height 64
click at [563, 256] on input "Surname" at bounding box center [627, 261] width 171 height 15
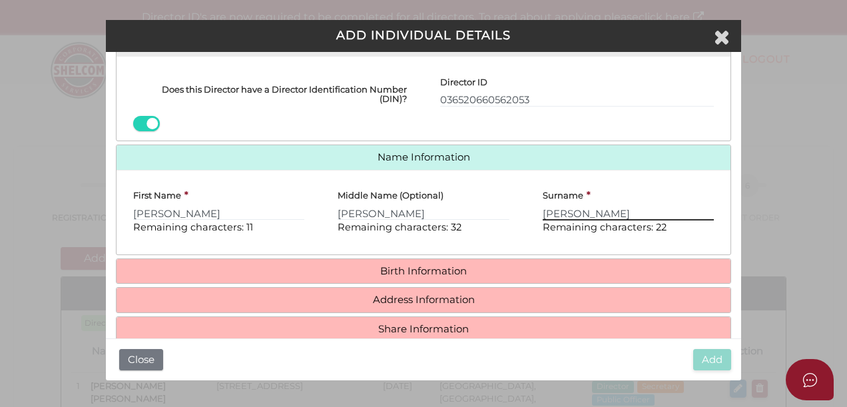
scroll to position [246, 0]
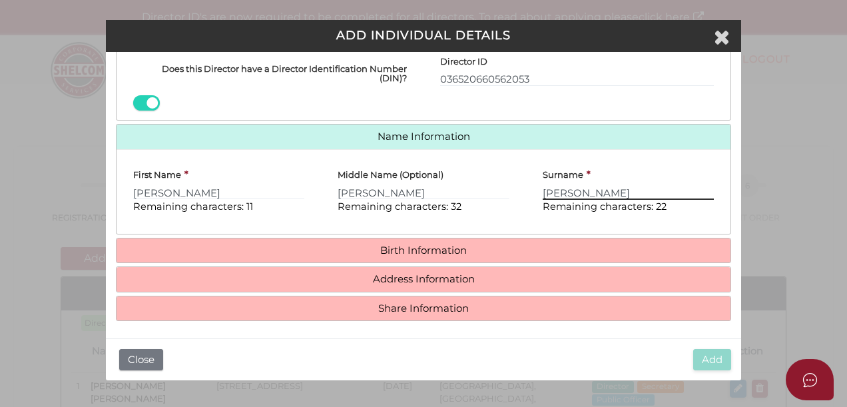
type input "Fernando"
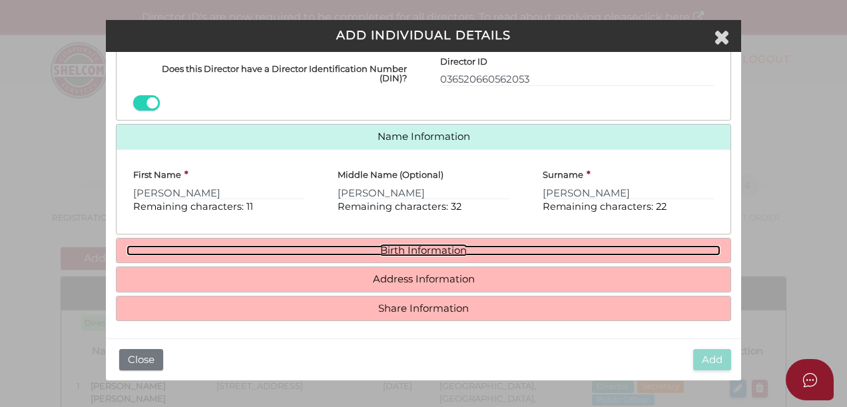
click at [449, 245] on link "Birth Information" at bounding box center [423, 250] width 594 height 11
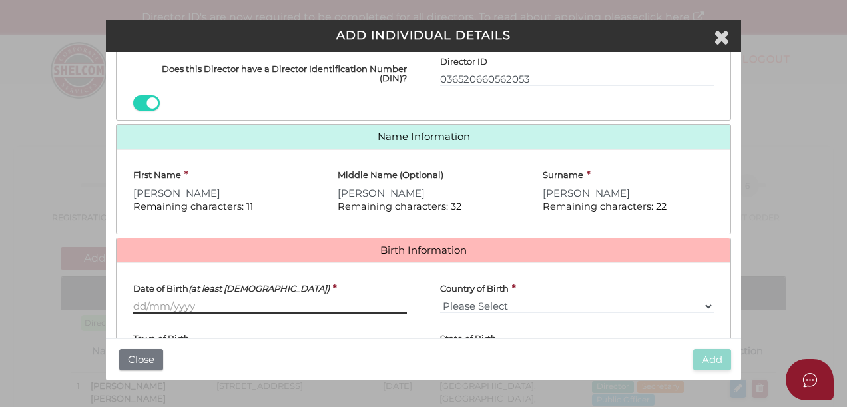
click at [204, 305] on input "Date of Birth (at least 18 years old)" at bounding box center [270, 306] width 274 height 15
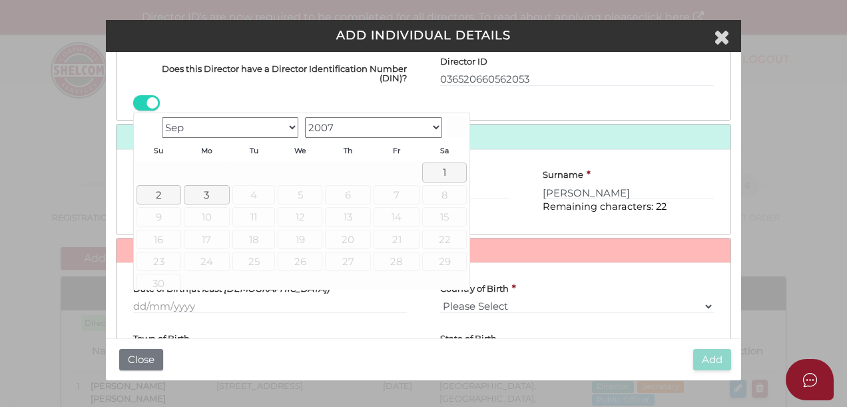
click at [568, 91] on div "Director ID 036520660562053 Email Director About How To Apply for DIN 036520660…" at bounding box center [576, 78] width 307 height 64
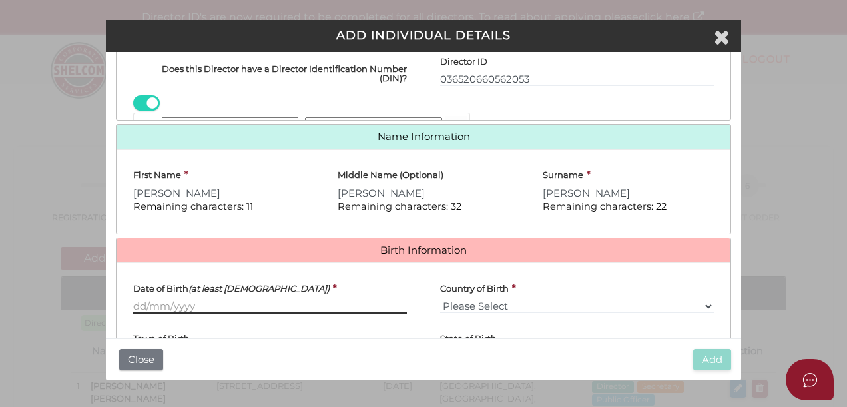
click at [153, 299] on input "Date of Birth (at least 18 years old)" at bounding box center [270, 306] width 274 height 15
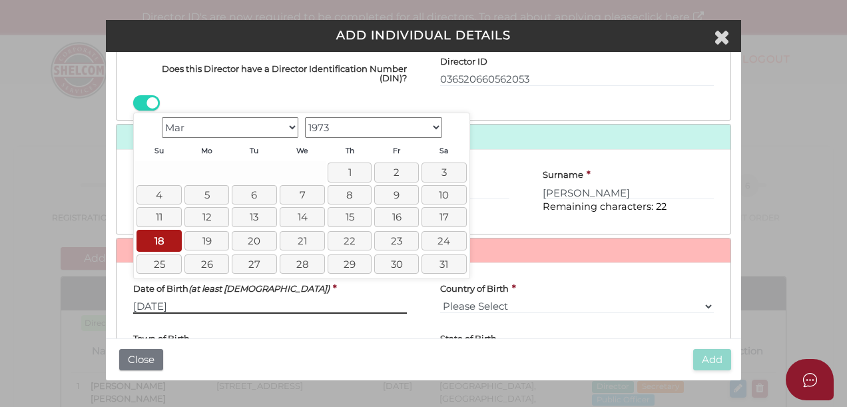
type input "18/03/1973"
click at [488, 299] on select "Please Select v Australia Afghanistan Albania Algeria American Samoa Andorra An…" at bounding box center [577, 306] width 274 height 15
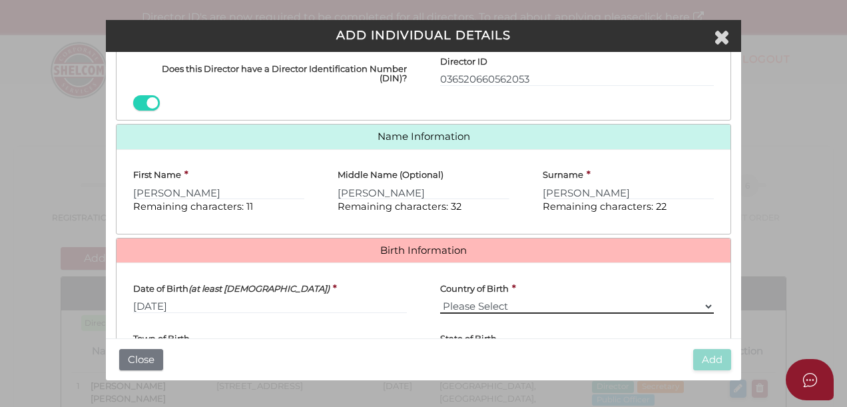
select select "Sri Lanka"
click at [440, 299] on select "Please Select v Australia Afghanistan Albania Algeria American Samoa Andorra An…" at bounding box center [577, 306] width 274 height 15
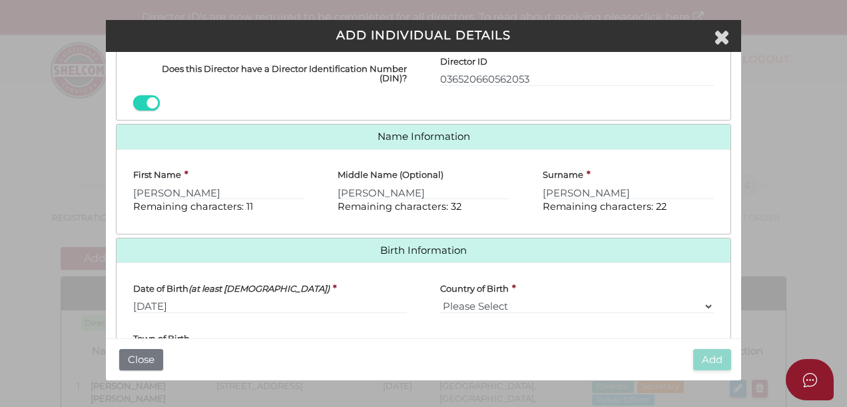
click at [245, 329] on div "Town of Birth" at bounding box center [270, 343] width 274 height 40
click at [244, 329] on div "Town of Birth" at bounding box center [270, 343] width 274 height 40
drag, startPoint x: 220, startPoint y: 333, endPoint x: 194, endPoint y: 329, distance: 26.4
click at [194, 329] on div "Town of Birth" at bounding box center [270, 343] width 274 height 40
click at [185, 335] on h4 "Town of Birth" at bounding box center [161, 337] width 57 height 9
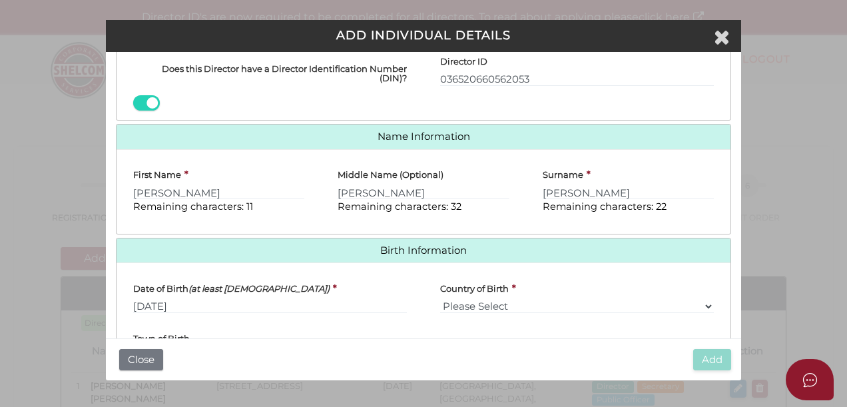
click at [185, 349] on input "Town of Birth" at bounding box center [270, 356] width 274 height 15
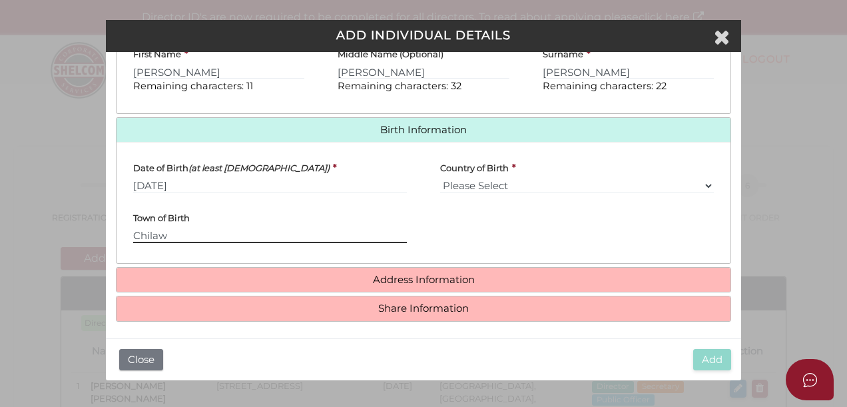
type input "Chilaw"
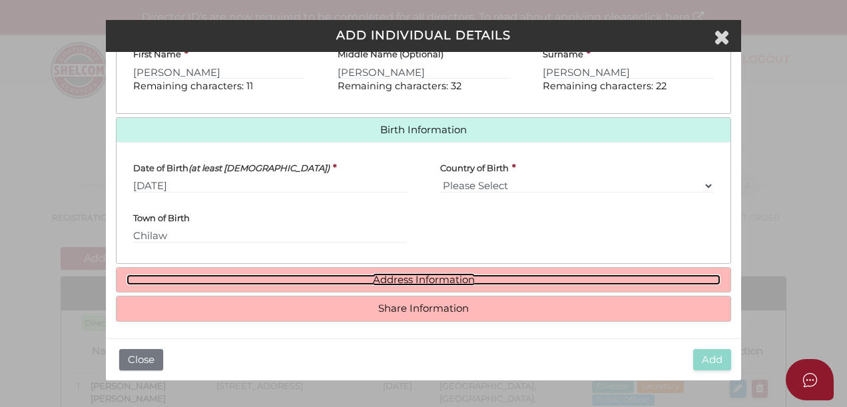
click at [412, 277] on link "Address Information" at bounding box center [423, 279] width 594 height 11
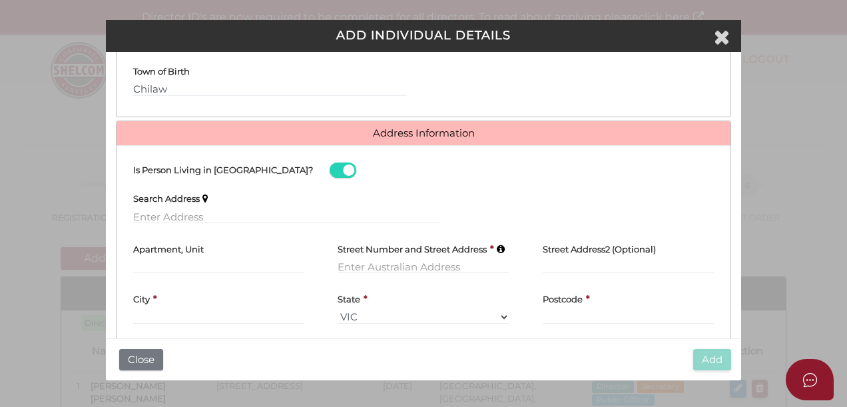
scroll to position [544, 0]
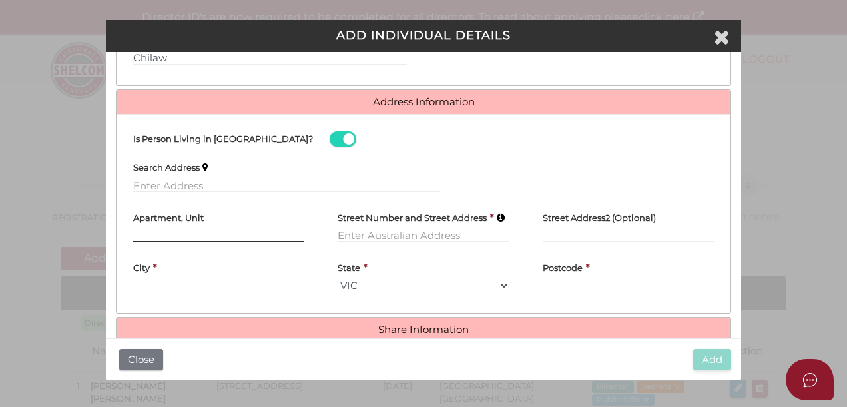
click at [174, 228] on input "text" at bounding box center [218, 235] width 171 height 15
type input "132"
click at [375, 233] on input "text" at bounding box center [422, 235] width 171 height 15
click at [377, 228] on input "text" at bounding box center [422, 235] width 171 height 15
paste input "6, MALLAMULLA WEST PANADURA"
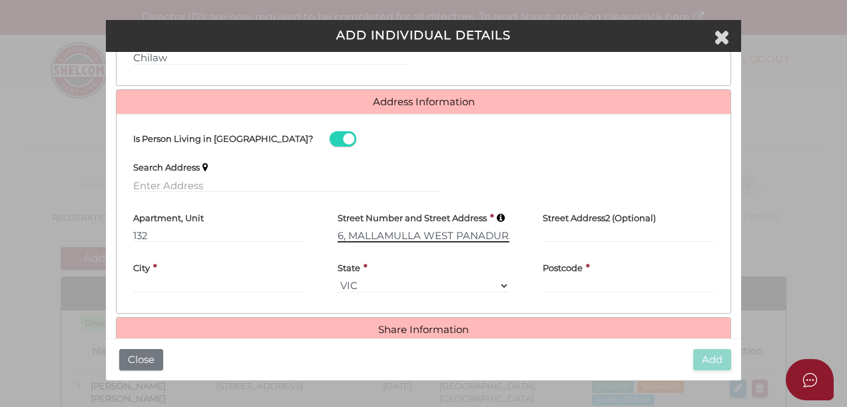
scroll to position [0, 7]
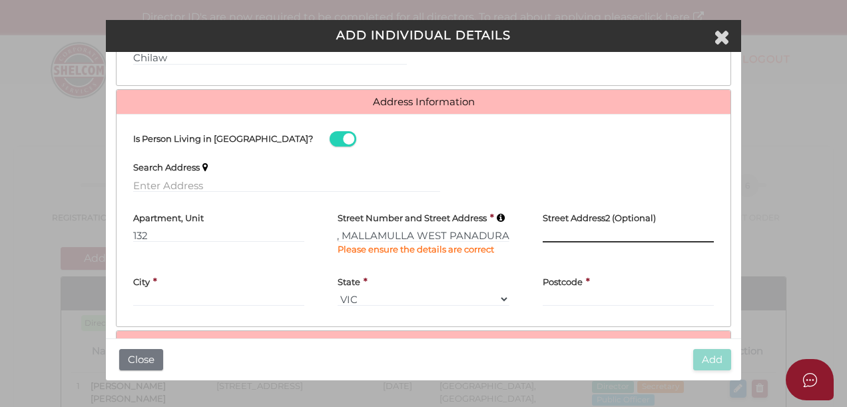
click at [563, 228] on input "text" at bounding box center [627, 235] width 171 height 15
click at [501, 229] on input "6, MALLAMULLA WEST PANADURA" at bounding box center [422, 235] width 171 height 15
click at [505, 228] on input "6, MALLAMULLA WEST PANADURA" at bounding box center [422, 235] width 171 height 15
type input "6, MALLAMULLA WEST"
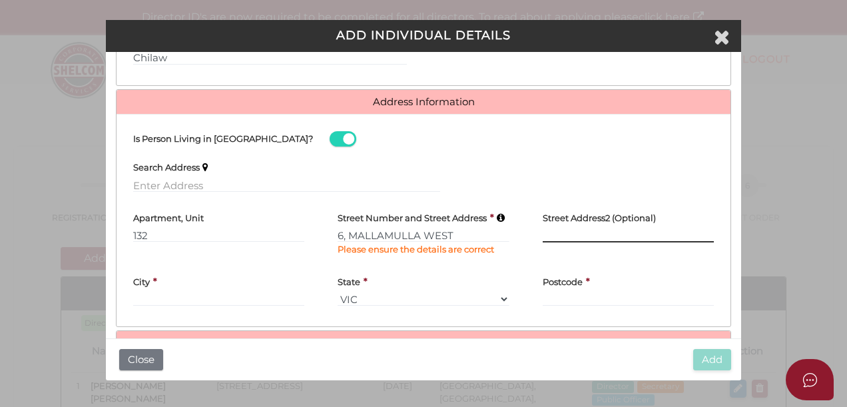
click at [609, 229] on input "text" at bounding box center [627, 235] width 171 height 15
type input "Panadura"
click at [168, 294] on input "text" at bounding box center [218, 299] width 171 height 15
type input "Panadura"
click at [429, 285] on div "State * VIC ACT NSW NT QLD TAS WA SA" at bounding box center [422, 286] width 171 height 40
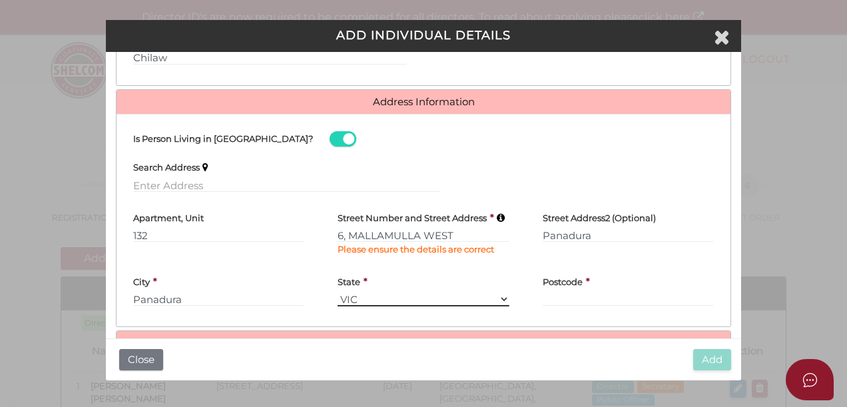
click at [429, 292] on select "VIC ACT NSW NT QLD TAS WA SA" at bounding box center [422, 299] width 171 height 15
click at [578, 172] on div "Search Address" at bounding box center [423, 177] width 614 height 50
click at [329, 134] on span at bounding box center [342, 138] width 27 height 15
click at [0, 0] on input "checkbox" at bounding box center [0, 0] width 0 height 0
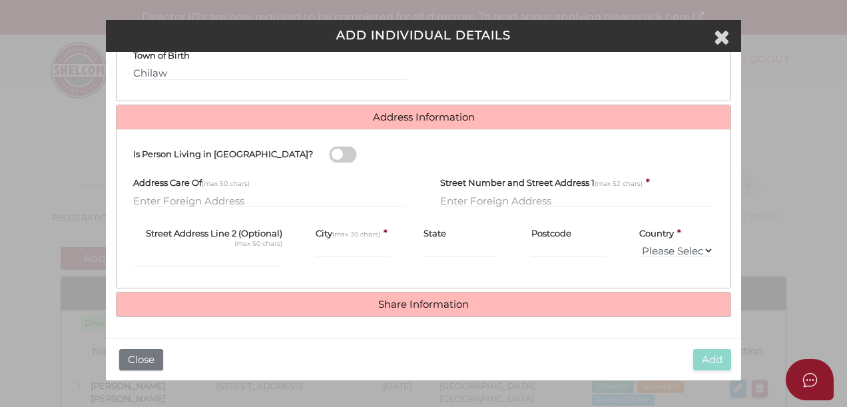
scroll to position [524, 0]
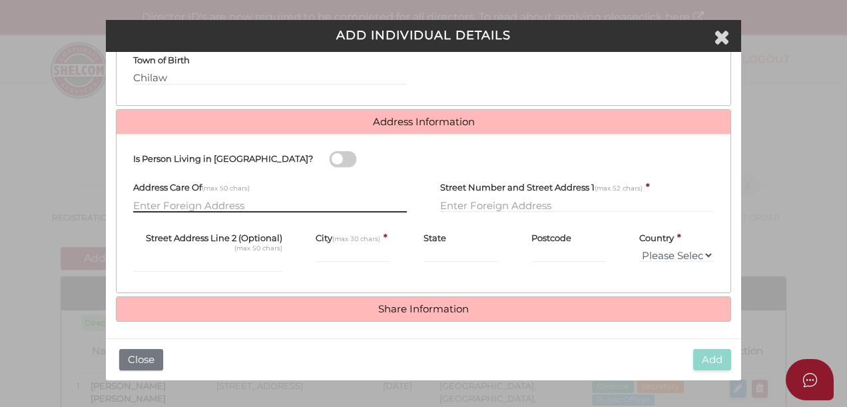
click at [179, 198] on input "text" at bounding box center [270, 205] width 274 height 15
paste input "6, MALLAMULLA WEST PANADURA"
type input "6"
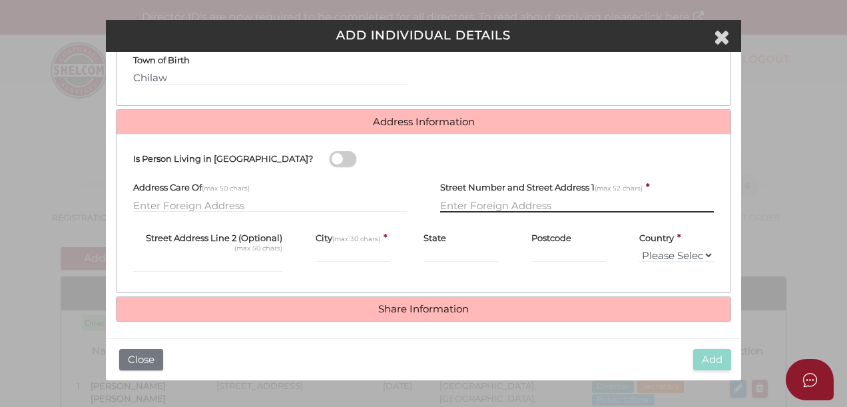
click at [443, 201] on input "text" at bounding box center [577, 205] width 274 height 15
paste input "6, MALLAMULLA WEST PANADURA"
click at [440, 198] on input "6, MALLAMULLA WEST PANADURA" at bounding box center [577, 205] width 274 height 15
type input "132/6, MALLAMULLA WEST PANADURA"
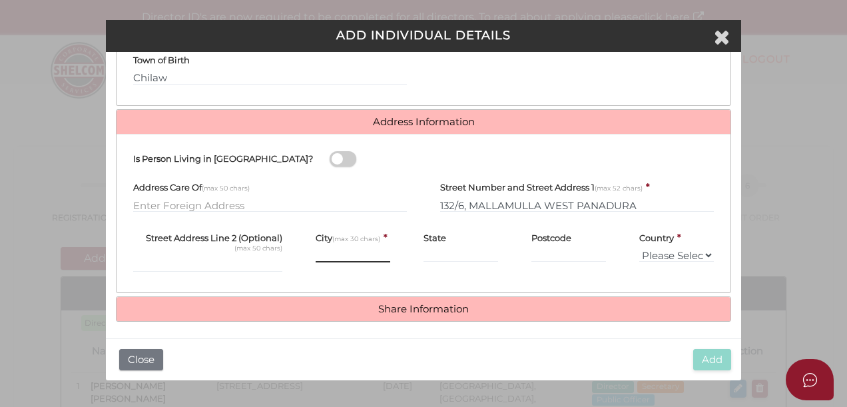
click at [321, 248] on input "text" at bounding box center [352, 255] width 75 height 15
type input "Panadura"
click at [449, 248] on input "text" at bounding box center [460, 255] width 75 height 15
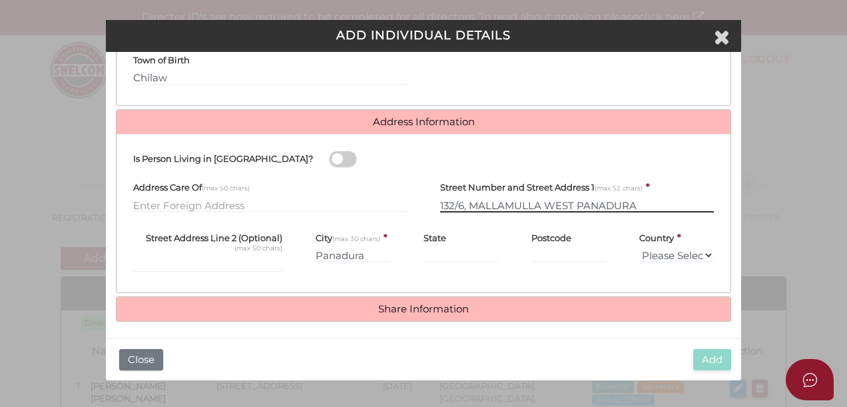
click at [631, 200] on input "132/6, MALLAMULLA WEST PANADURA" at bounding box center [577, 205] width 274 height 15
type input "132/6, MALLAMULLA WEST"
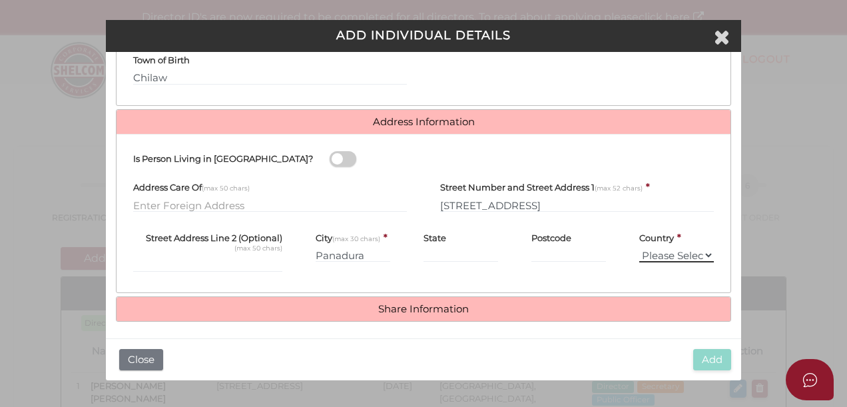
click at [660, 250] on select "Please Select Afghanistan Albania Algeria American Samoa Andorra Angola Anguill…" at bounding box center [676, 255] width 75 height 15
select select "Sri Lanka"
click at [639, 248] on select "Please Select Afghanistan Albania Algeria American Samoa Andorra Angola Anguill…" at bounding box center [676, 255] width 75 height 15
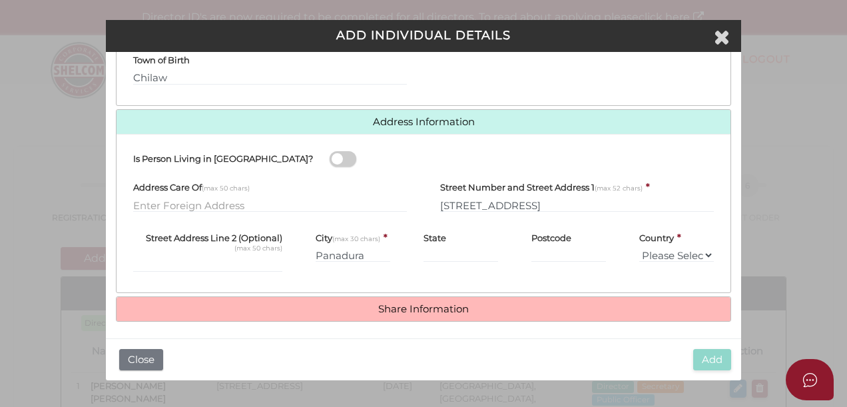
click at [587, 233] on div "Postcode" at bounding box center [568, 242] width 75 height 40
drag, startPoint x: 552, startPoint y: 248, endPoint x: 571, endPoint y: 253, distance: 19.4
click at [552, 248] on input "Postcode" at bounding box center [568, 255] width 75 height 15
type input "10400"
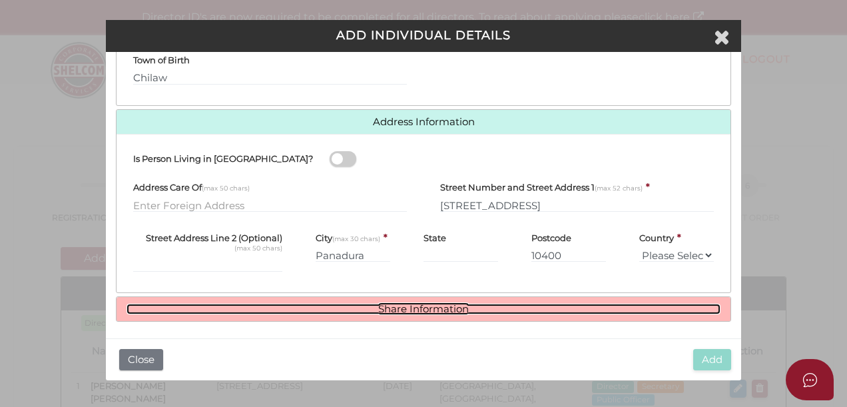
click at [435, 305] on link "Share Information" at bounding box center [423, 308] width 594 height 11
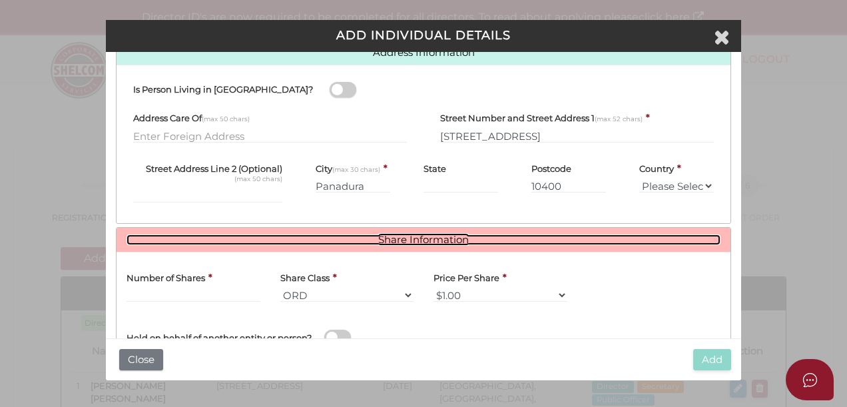
scroll to position [612, 0]
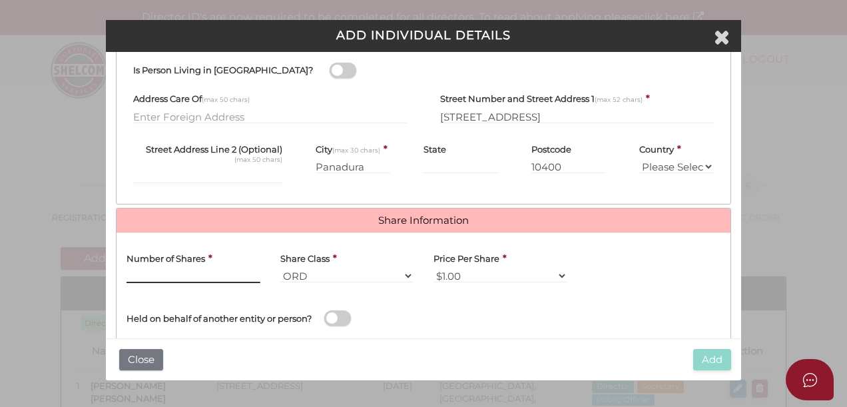
click at [154, 270] on input "text" at bounding box center [193, 275] width 134 height 15
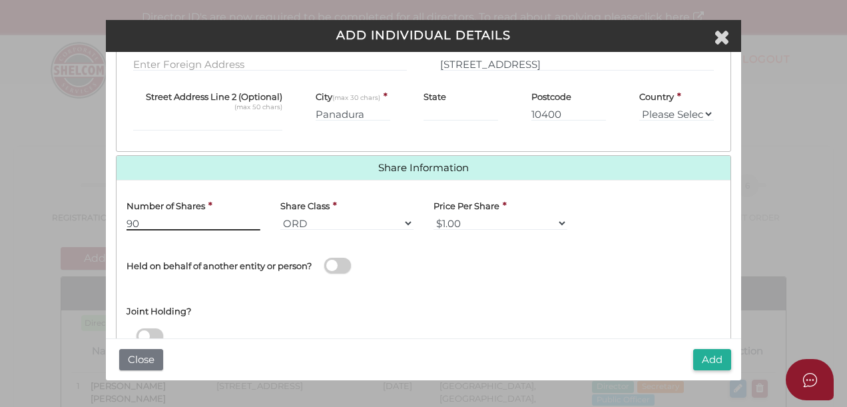
scroll to position [683, 0]
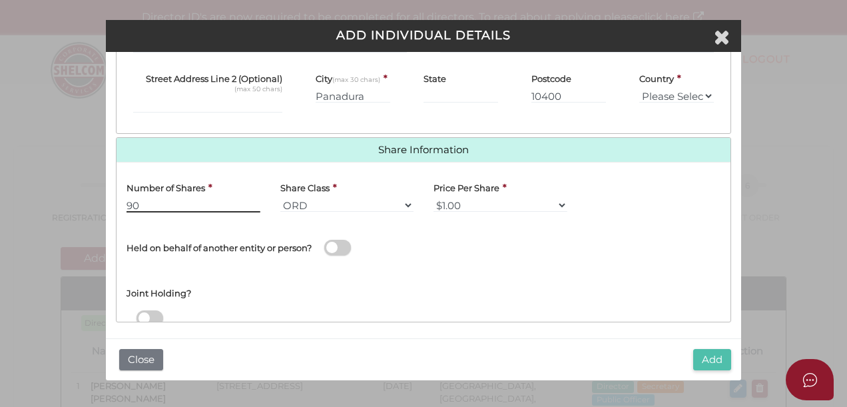
type input "90"
click at [711, 356] on button "Add" at bounding box center [712, 360] width 38 height 22
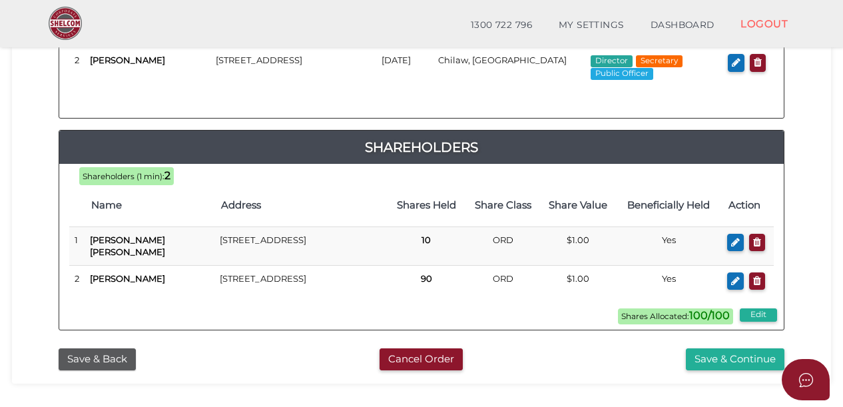
scroll to position [418, 0]
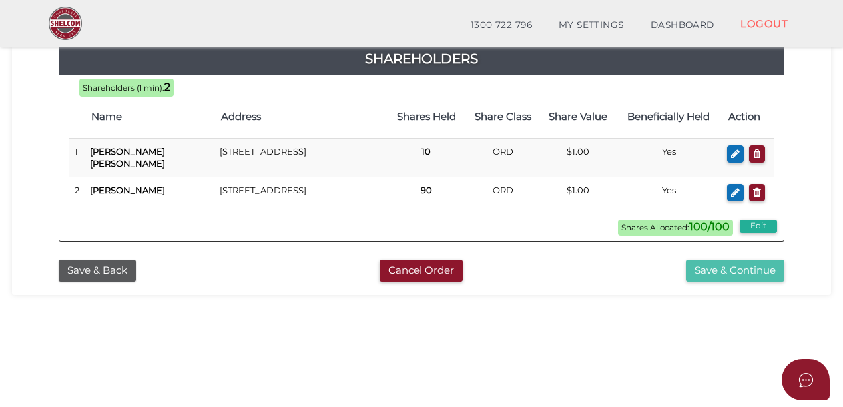
click at [744, 264] on button "Save & Continue" at bounding box center [735, 271] width 99 height 22
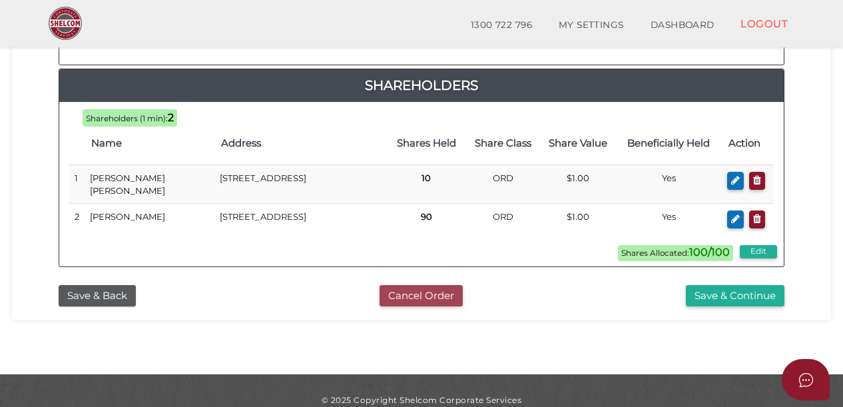
scroll to position [820, 0]
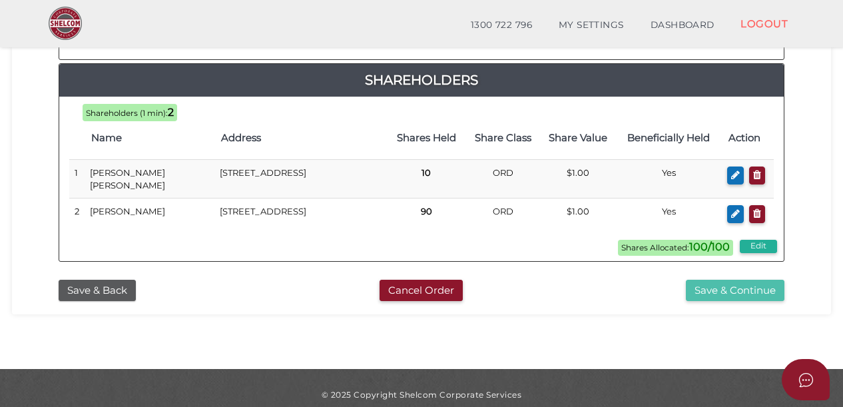
click at [744, 280] on button "Save & Continue" at bounding box center [735, 291] width 99 height 22
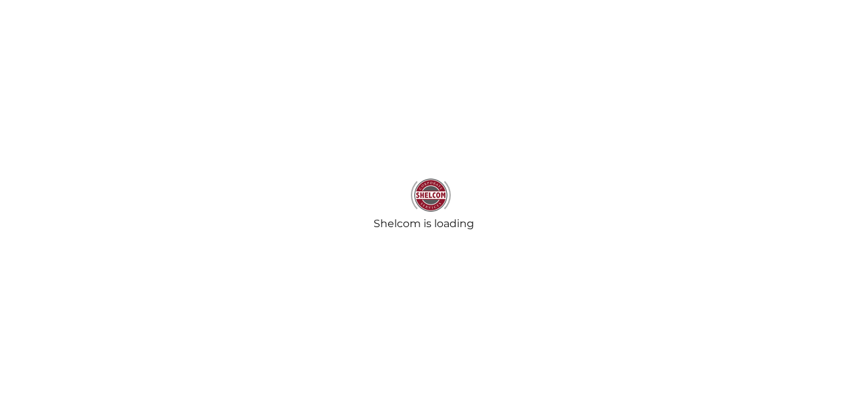
select select "Comb Binding"
select select "No"
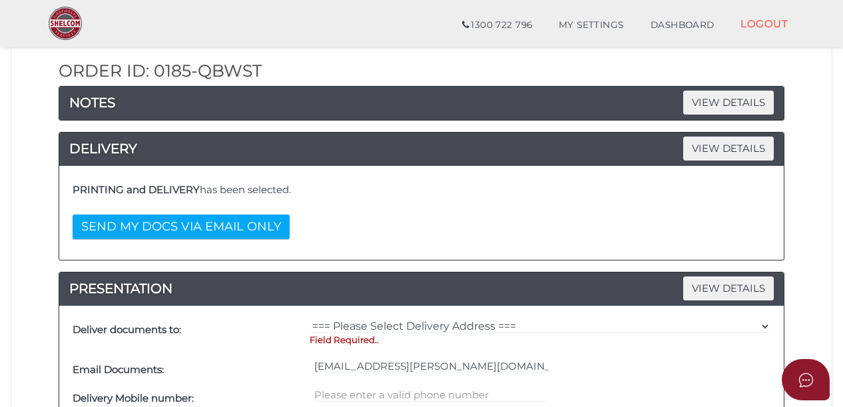
scroll to position [177, 0]
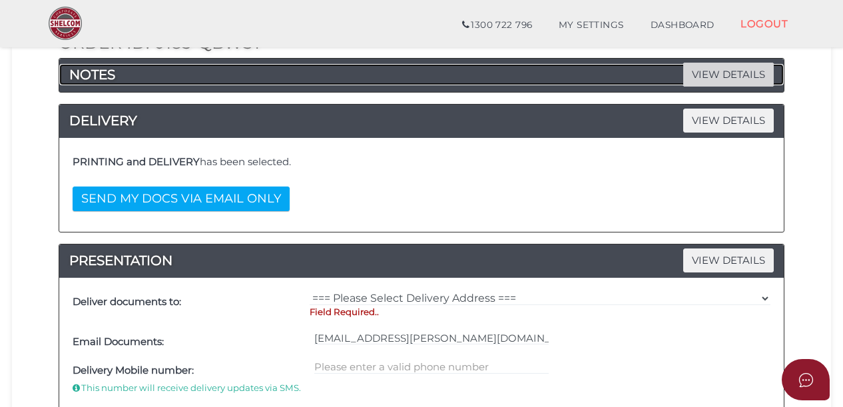
click at [732, 69] on span "VIEW DETAILS" at bounding box center [728, 74] width 91 height 23
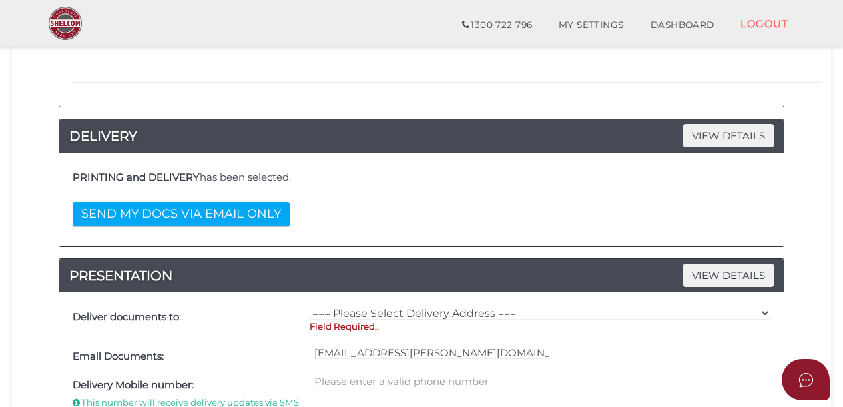
scroll to position [266, 0]
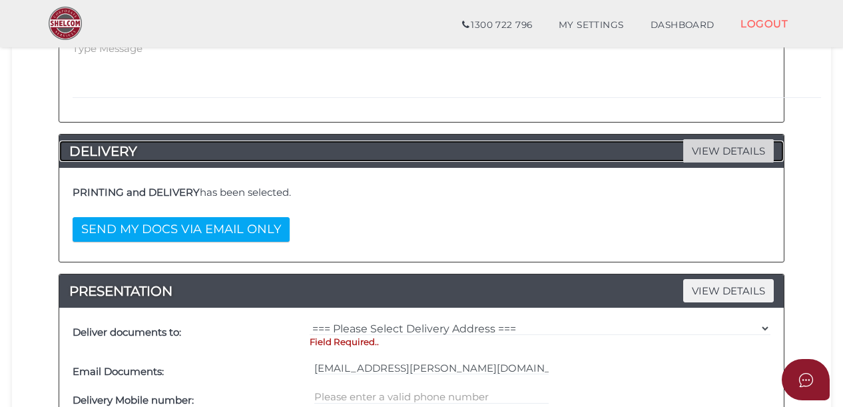
click at [719, 152] on span "VIEW DETAILS" at bounding box center [728, 150] width 91 height 23
click at [747, 151] on span "VIEW DETAILS" at bounding box center [728, 150] width 91 height 23
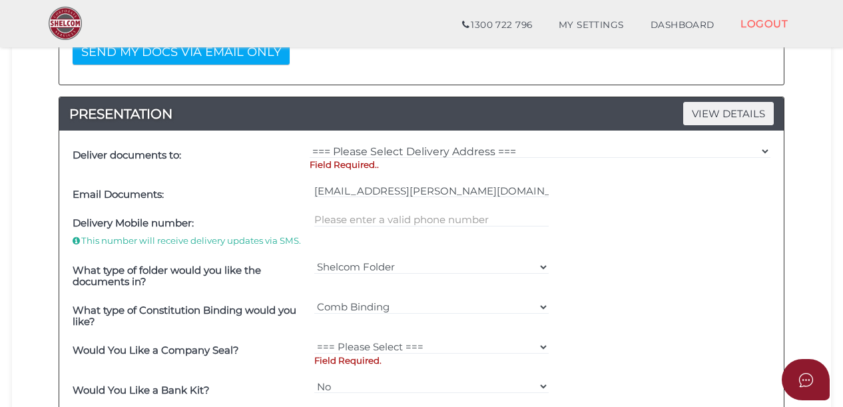
scroll to position [355, 0]
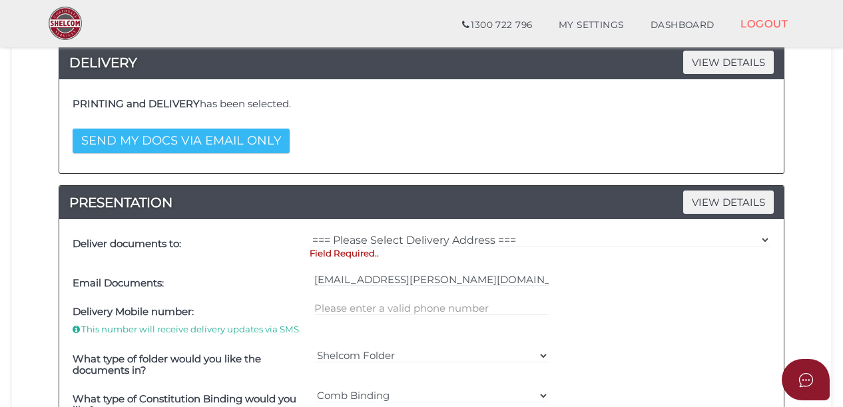
click at [206, 131] on button "SEND MY DOCS VIA EMAIL ONLY" at bounding box center [181, 140] width 217 height 25
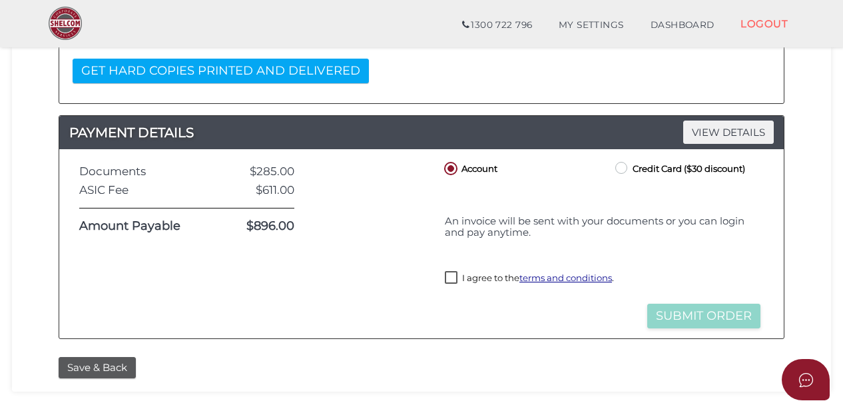
scroll to position [443, 0]
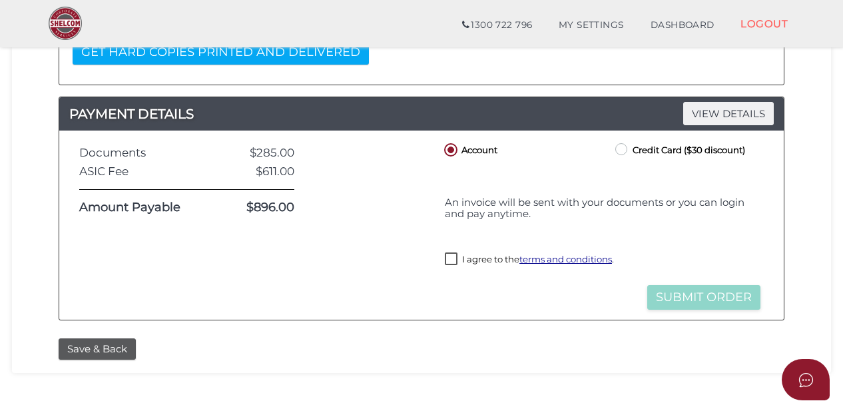
click at [623, 145] on label "Credit Card ($30 discount)" at bounding box center [678, 148] width 132 height 17
radio input "true"
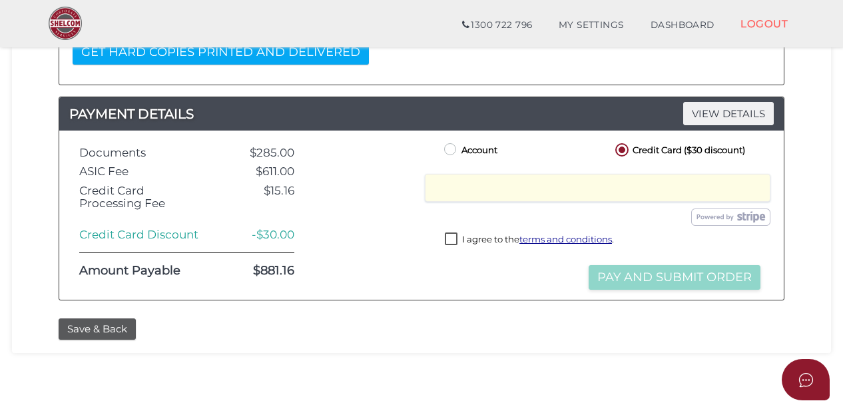
click at [448, 233] on label "I agree to the terms and conditions ." at bounding box center [529, 240] width 169 height 17
checkbox input "true"
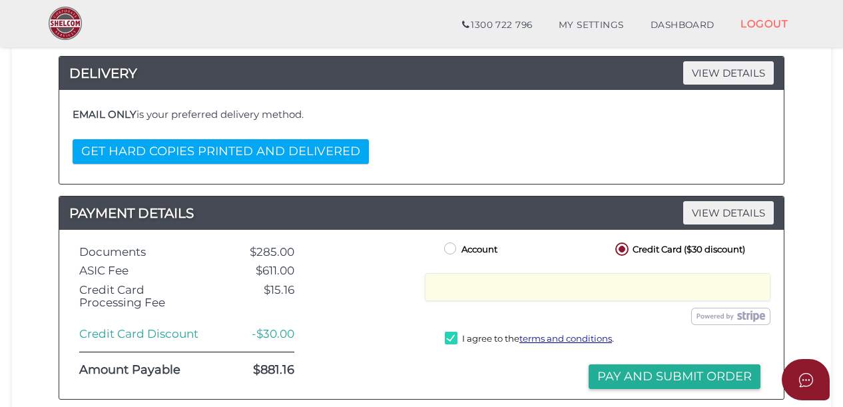
scroll to position [355, 0]
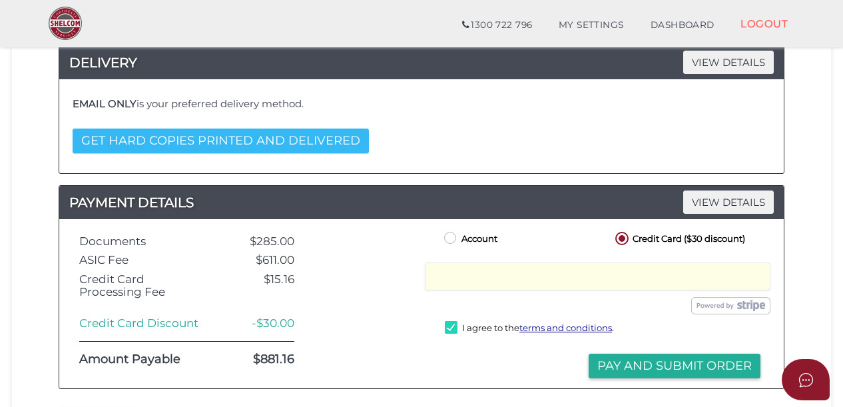
click at [296, 136] on button "GET HARD COPIES PRINTED AND DELIVERED" at bounding box center [221, 140] width 296 height 25
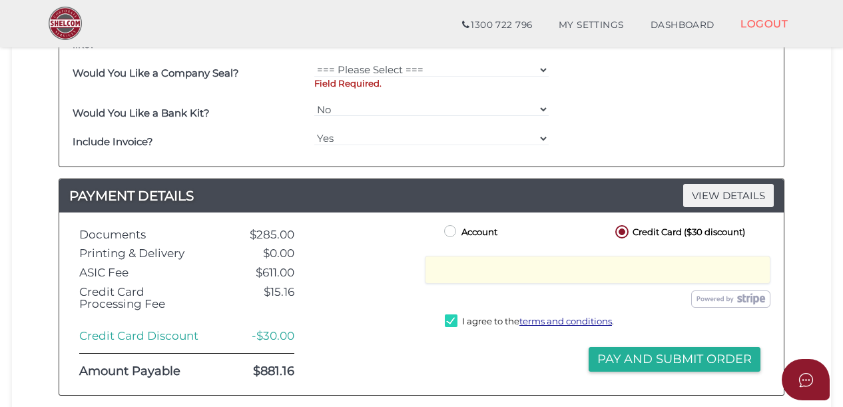
scroll to position [621, 0]
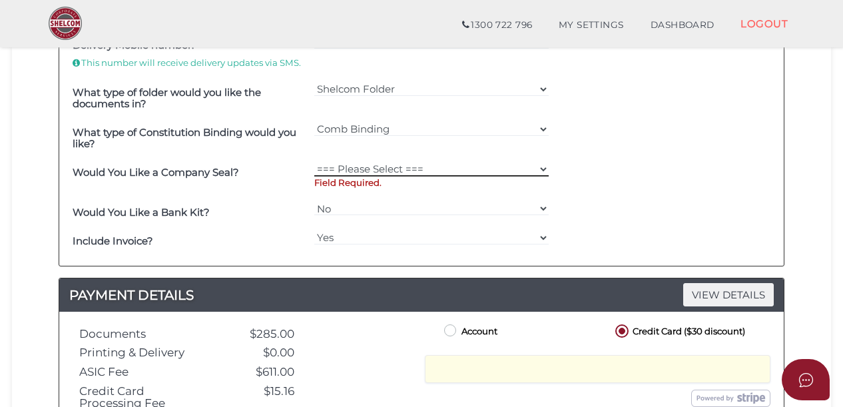
click at [394, 164] on select "=== Please Select === Fold Seal $50 No Seal" at bounding box center [431, 169] width 235 height 15
select select "0"
click at [314, 162] on select "=== Please Select === Fold Seal $50 No Seal" at bounding box center [431, 169] width 235 height 15
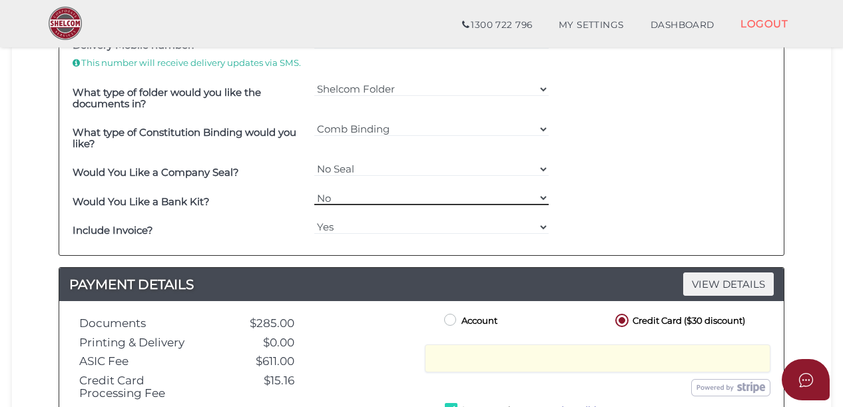
click at [379, 190] on select "Yes No" at bounding box center [431, 197] width 235 height 15
select select "Yes"
click at [314, 190] on select "Yes No" at bounding box center [431, 197] width 235 height 15
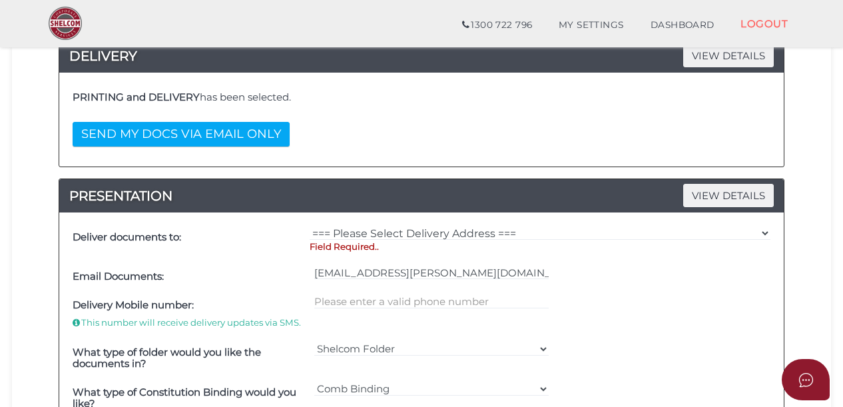
scroll to position [266, 0]
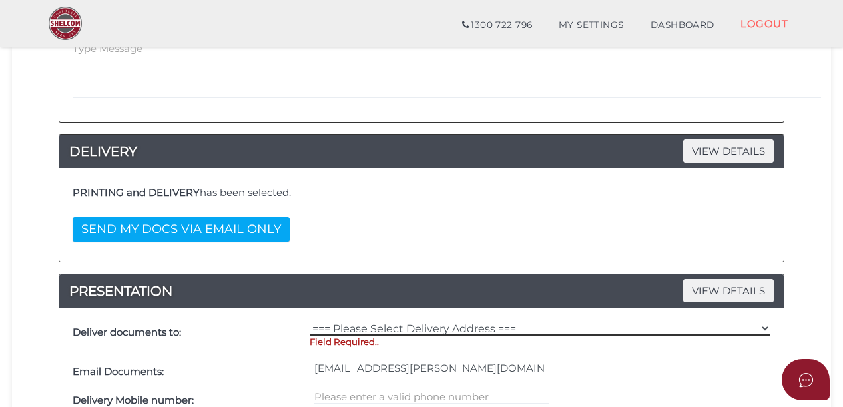
click at [459, 325] on select "=== Please Select Delivery Address === (User Address - [PERSON_NAME]) [STREET_A…" at bounding box center [539, 328] width 461 height 15
select select "0"
click at [309, 321] on select "=== Please Select Delivery Address === (User Address - [PERSON_NAME]) [STREET_A…" at bounding box center [539, 328] width 461 height 15
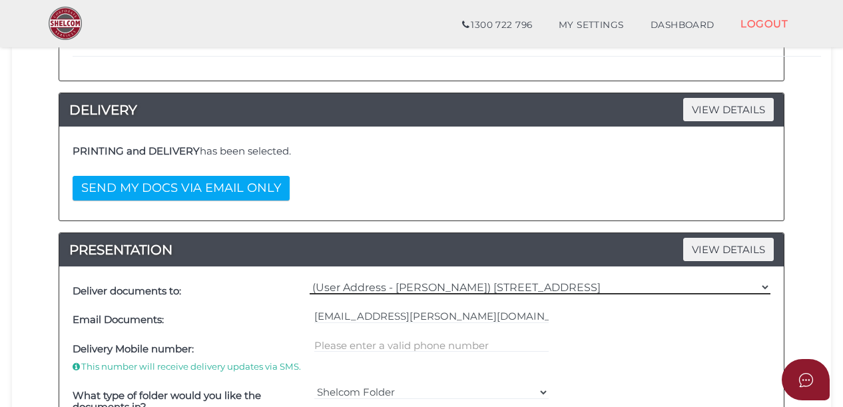
scroll to position [355, 0]
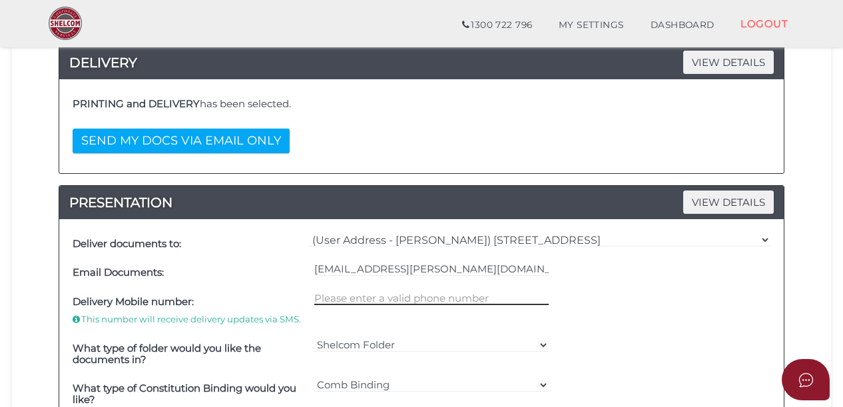
click at [445, 295] on input "text" at bounding box center [431, 297] width 235 height 15
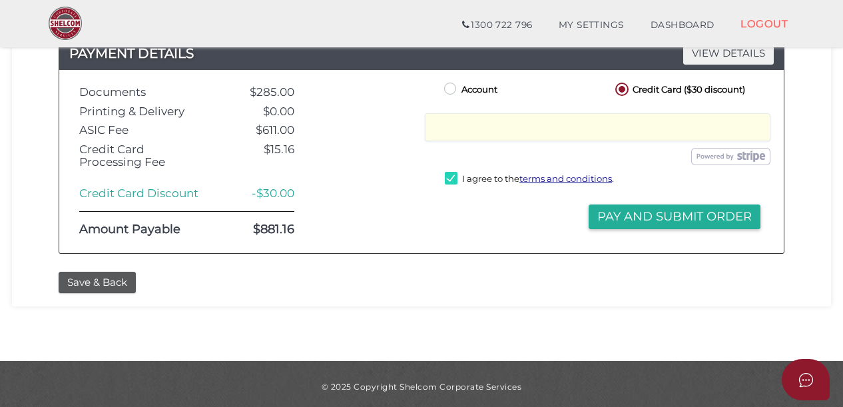
scroll to position [843, 0]
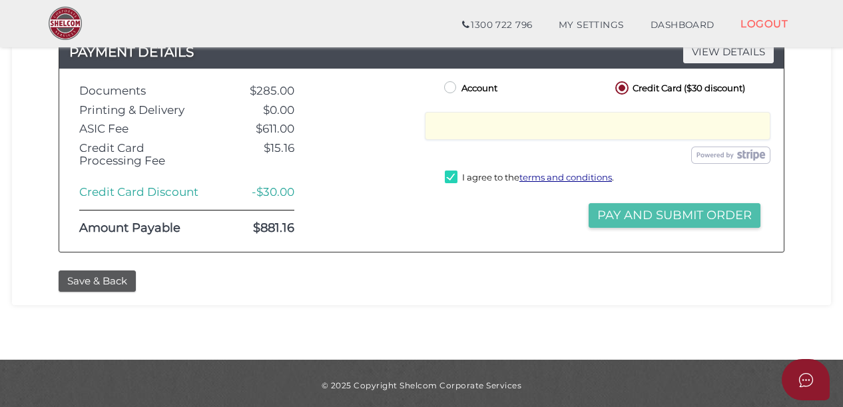
type input "0408070552"
click at [696, 210] on button "Pay and Submit Order" at bounding box center [674, 215] width 172 height 25
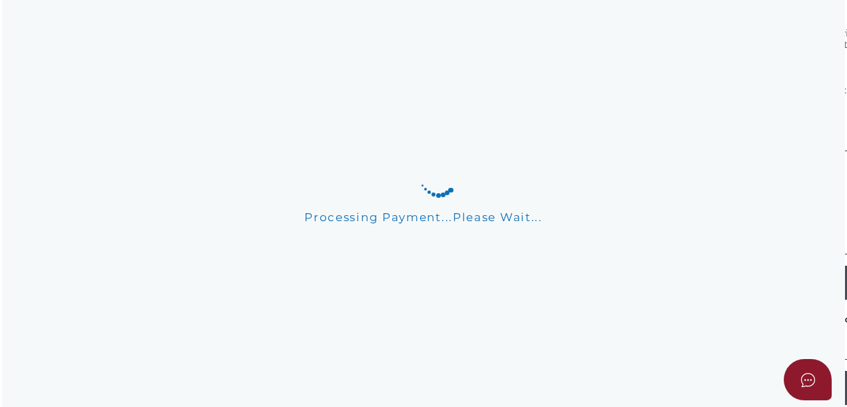
scroll to position [0, 0]
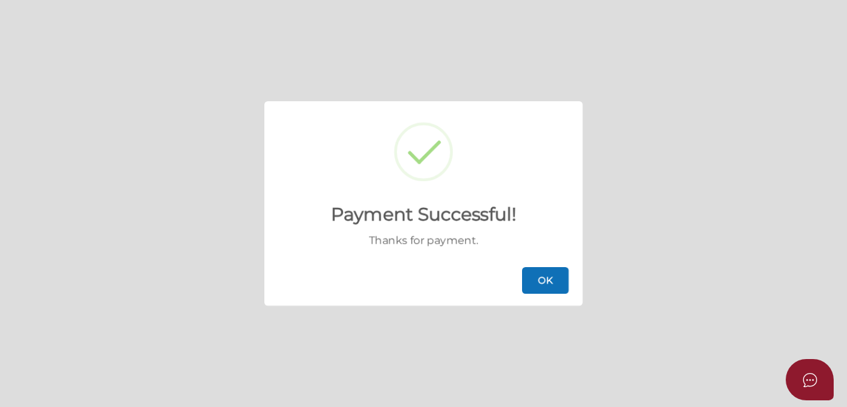
click at [550, 283] on button "OK" at bounding box center [545, 280] width 47 height 27
